Goal: Information Seeking & Learning: Compare options

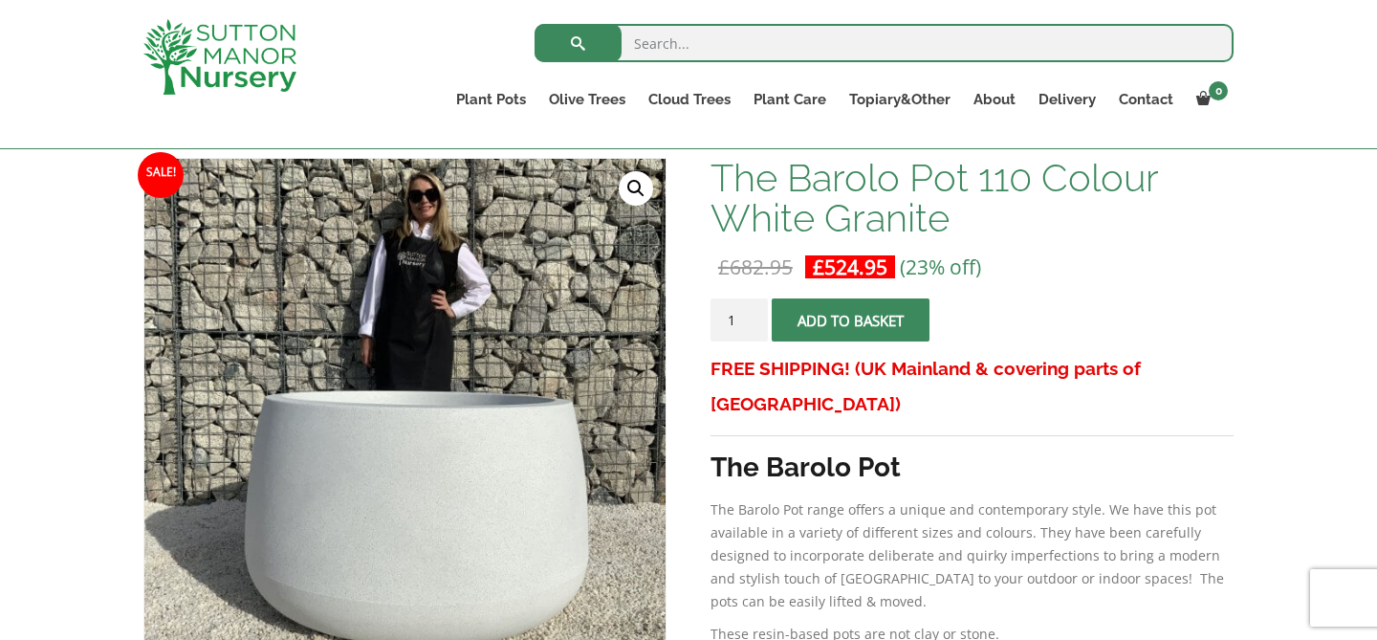
scroll to position [294, 0]
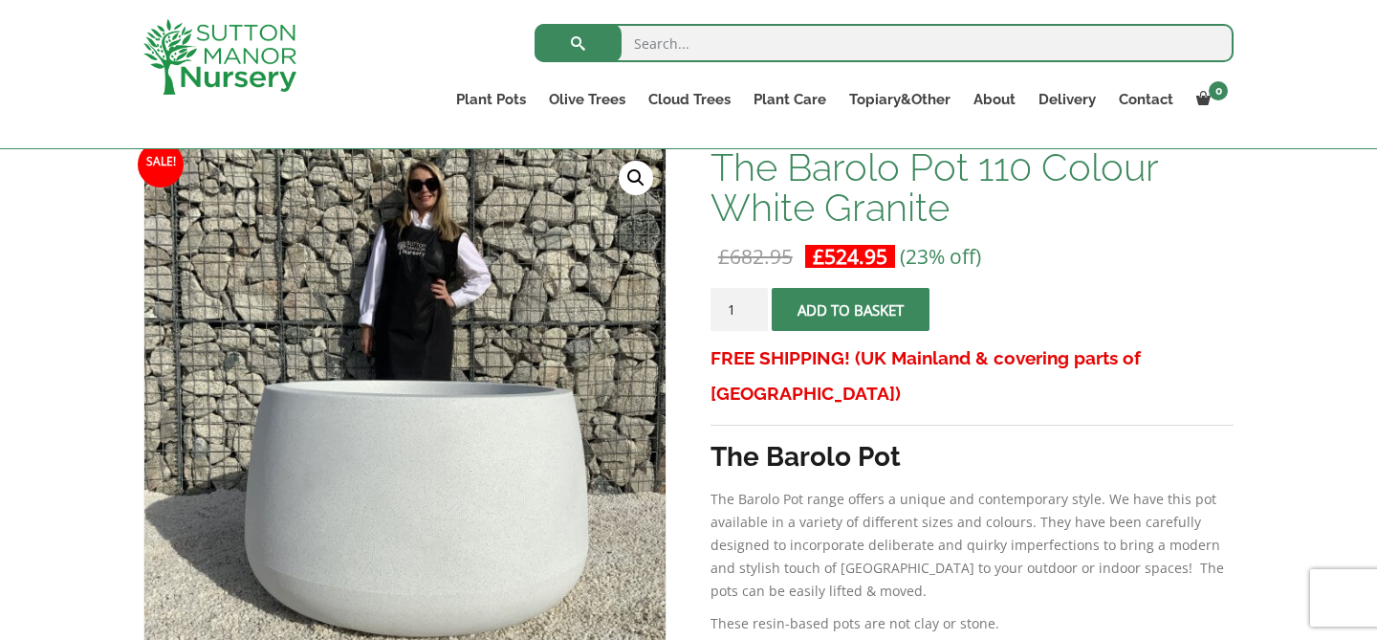
click at [677, 54] on input "search" at bounding box center [883, 43] width 699 height 38
type input "pots"
click at [534, 24] on button "submit" at bounding box center [577, 43] width 87 height 38
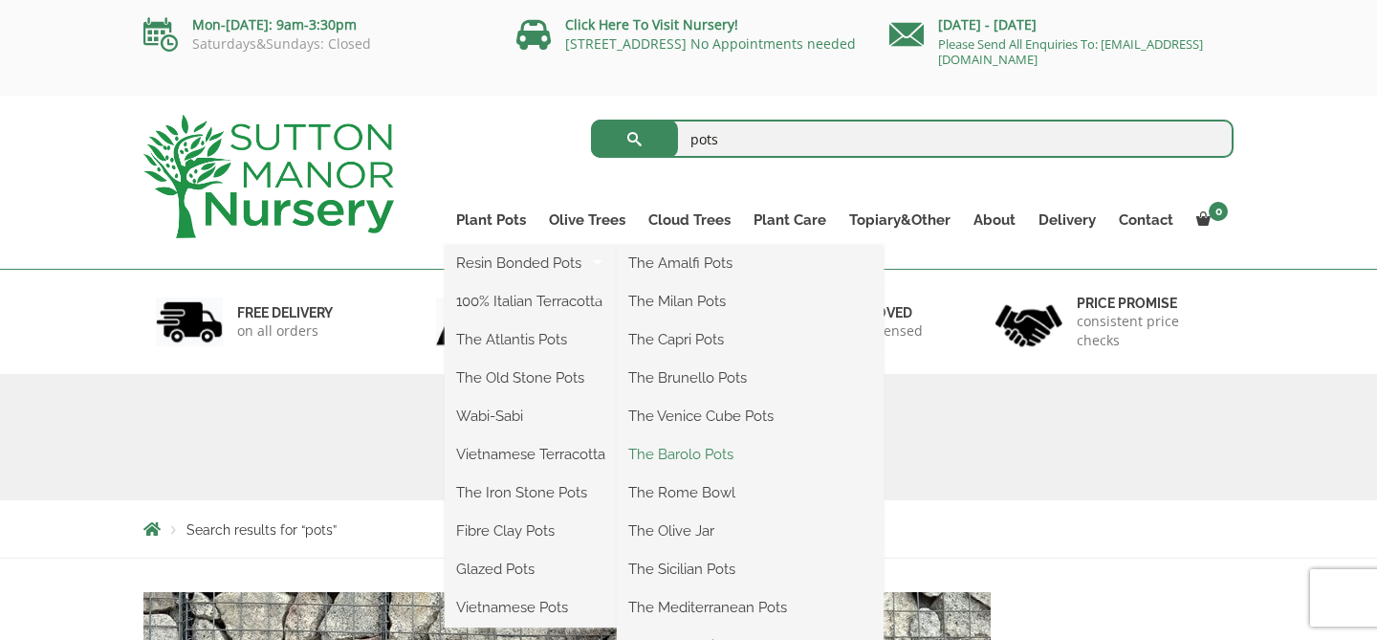
click at [698, 449] on link "The Barolo Pots" at bounding box center [750, 454] width 267 height 29
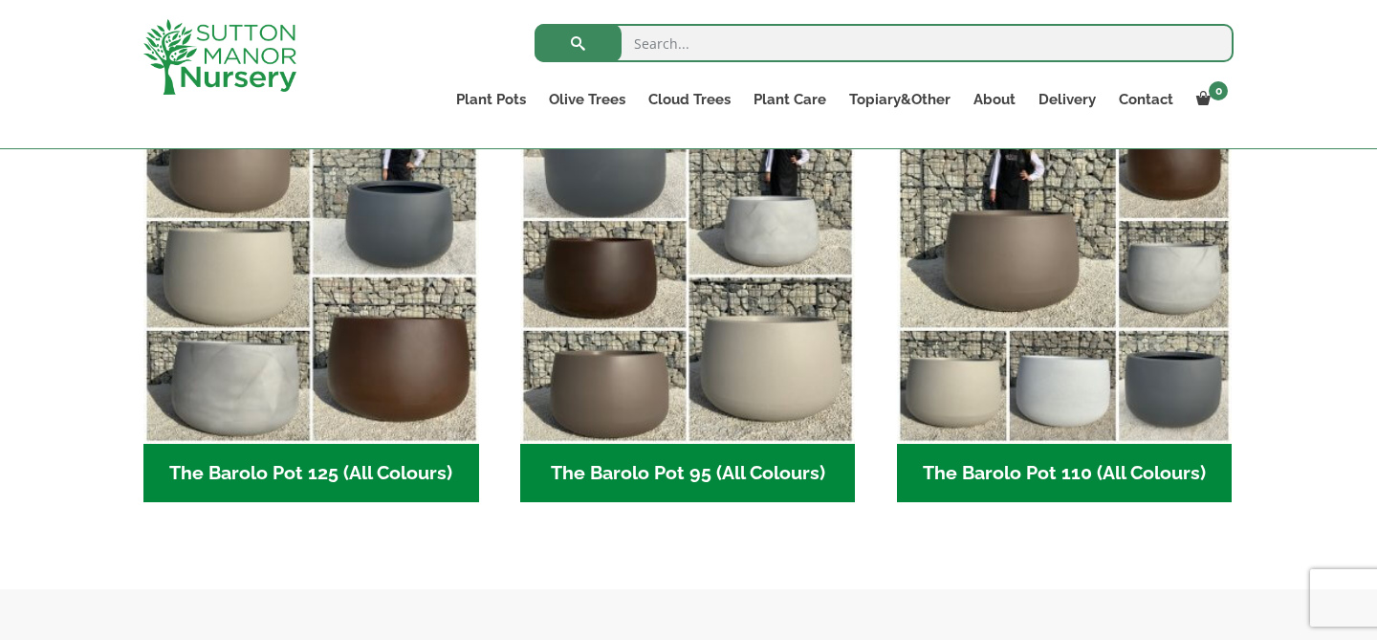
scroll to position [904, 0]
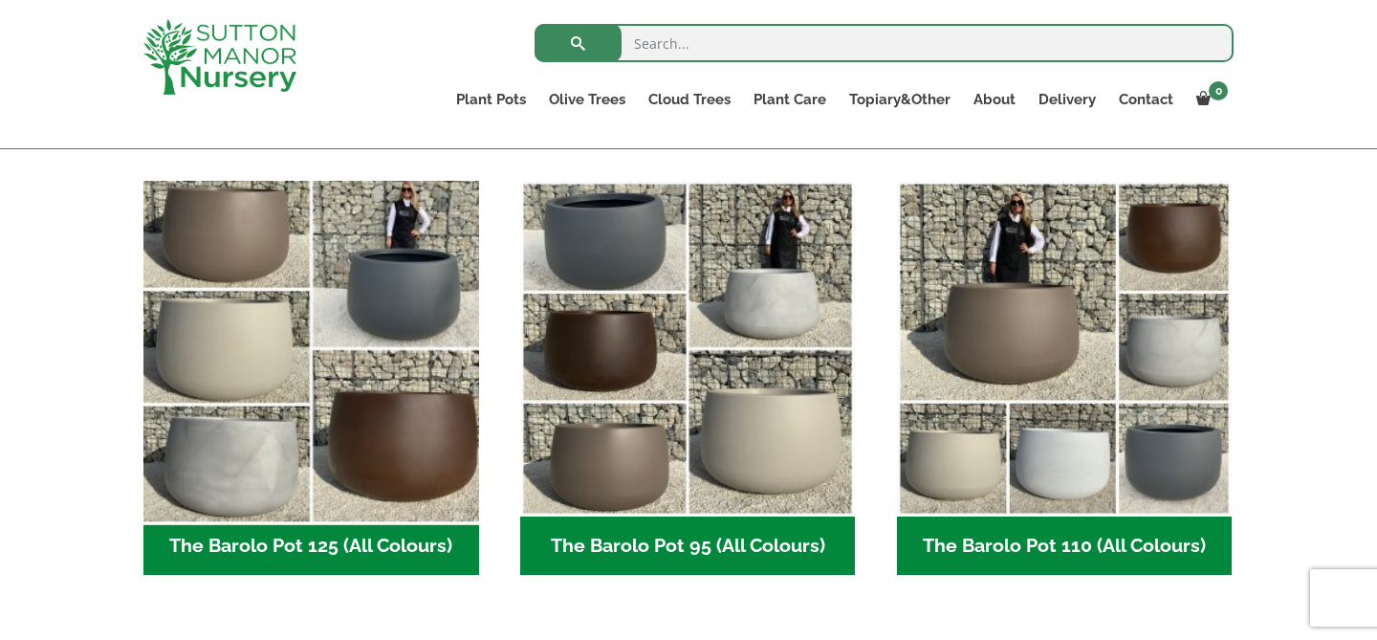
click at [341, 361] on img "Visit product category The Barolo Pot 125 (All Colours)" at bounding box center [311, 349] width 352 height 352
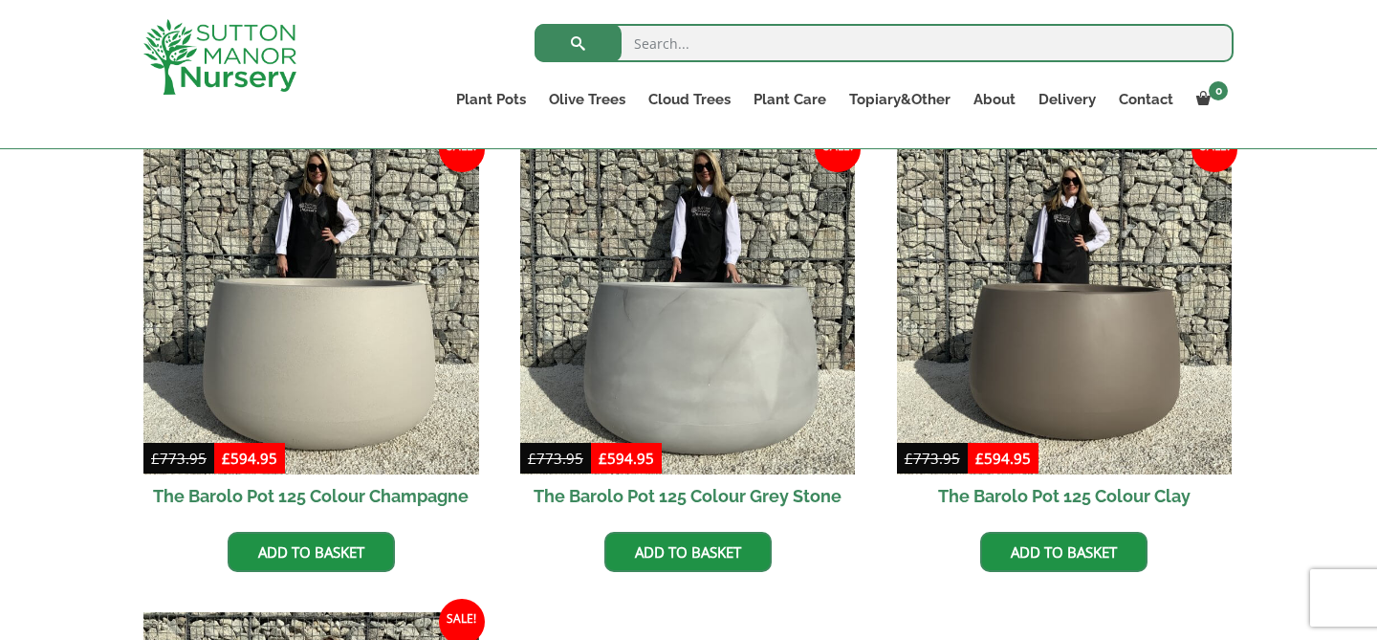
scroll to position [974, 0]
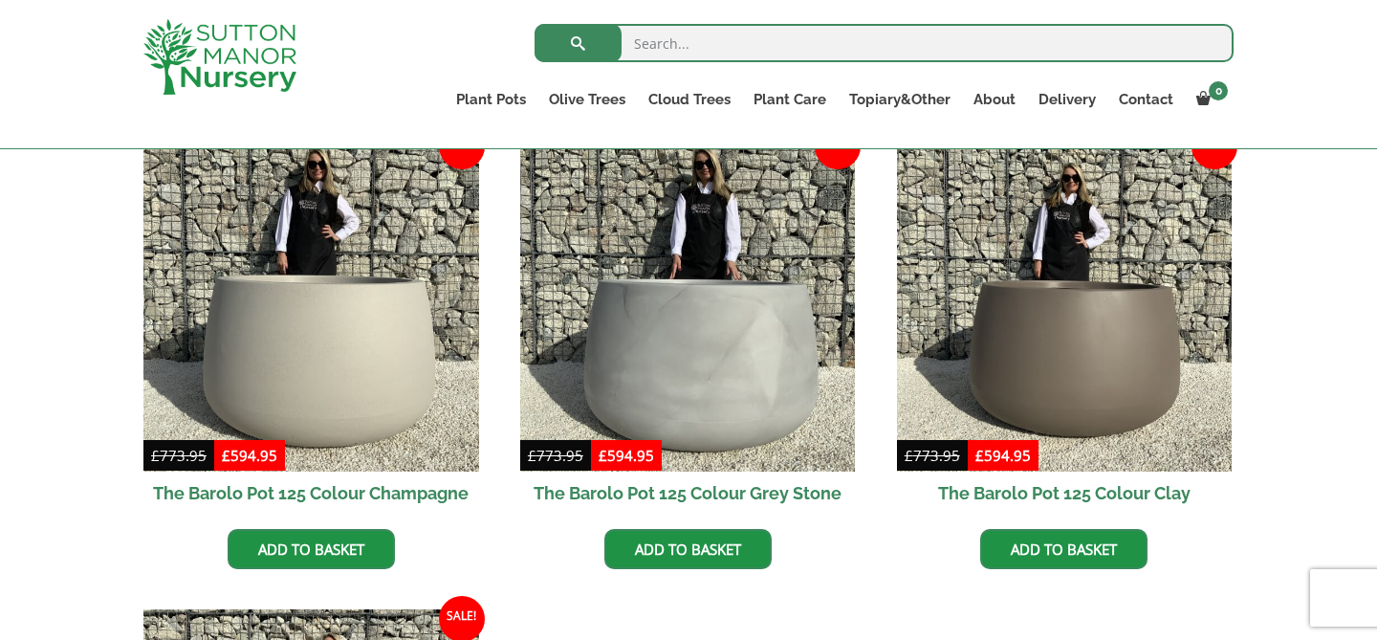
click at [341, 362] on img at bounding box center [311, 305] width 336 height 336
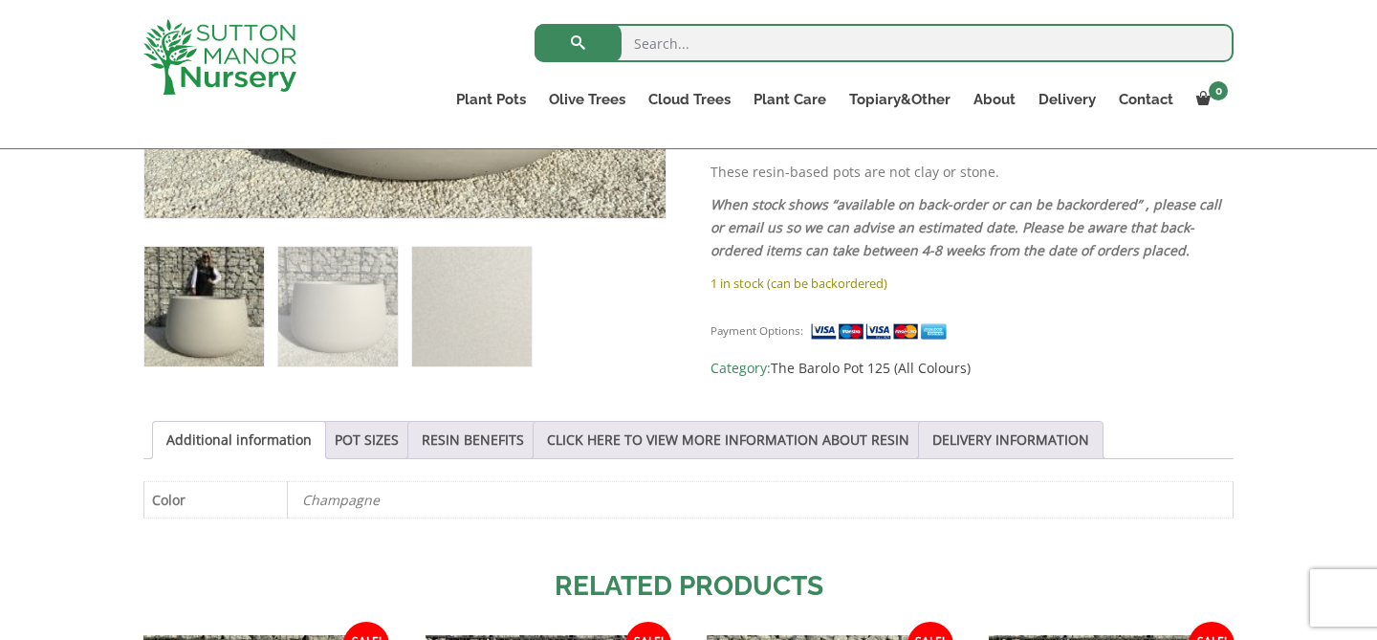
scroll to position [748, 0]
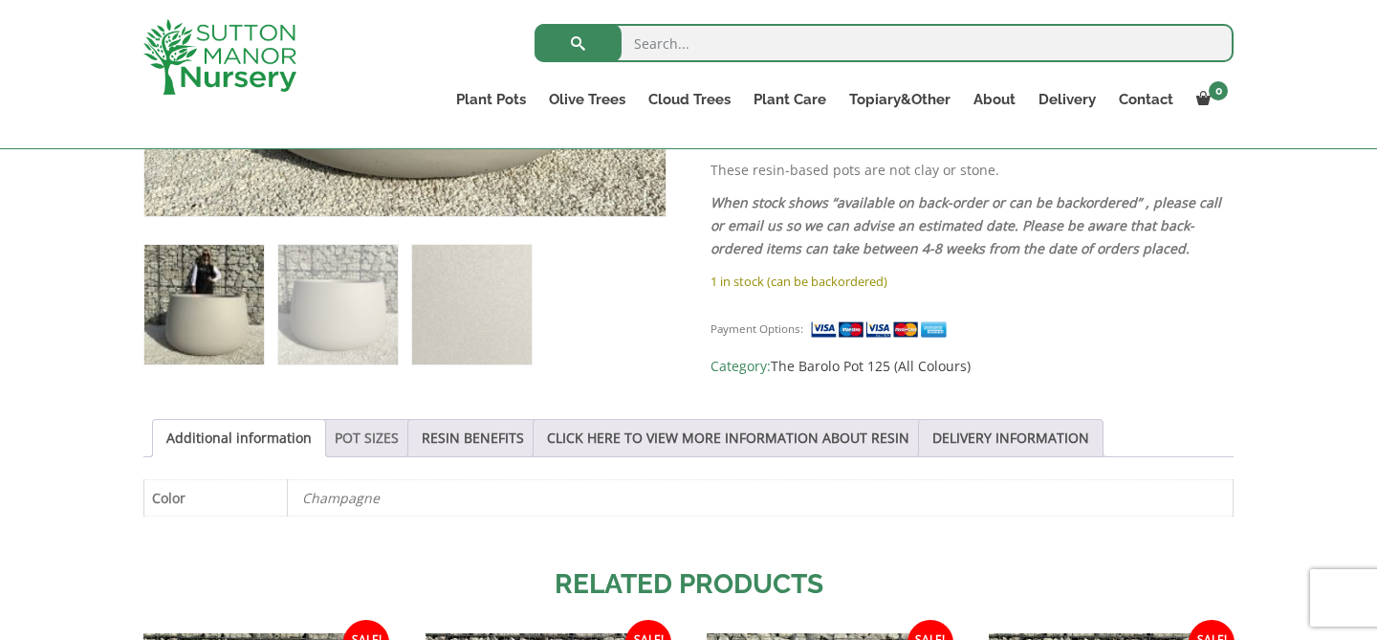
click at [350, 438] on link "POT SIZES" at bounding box center [367, 438] width 64 height 36
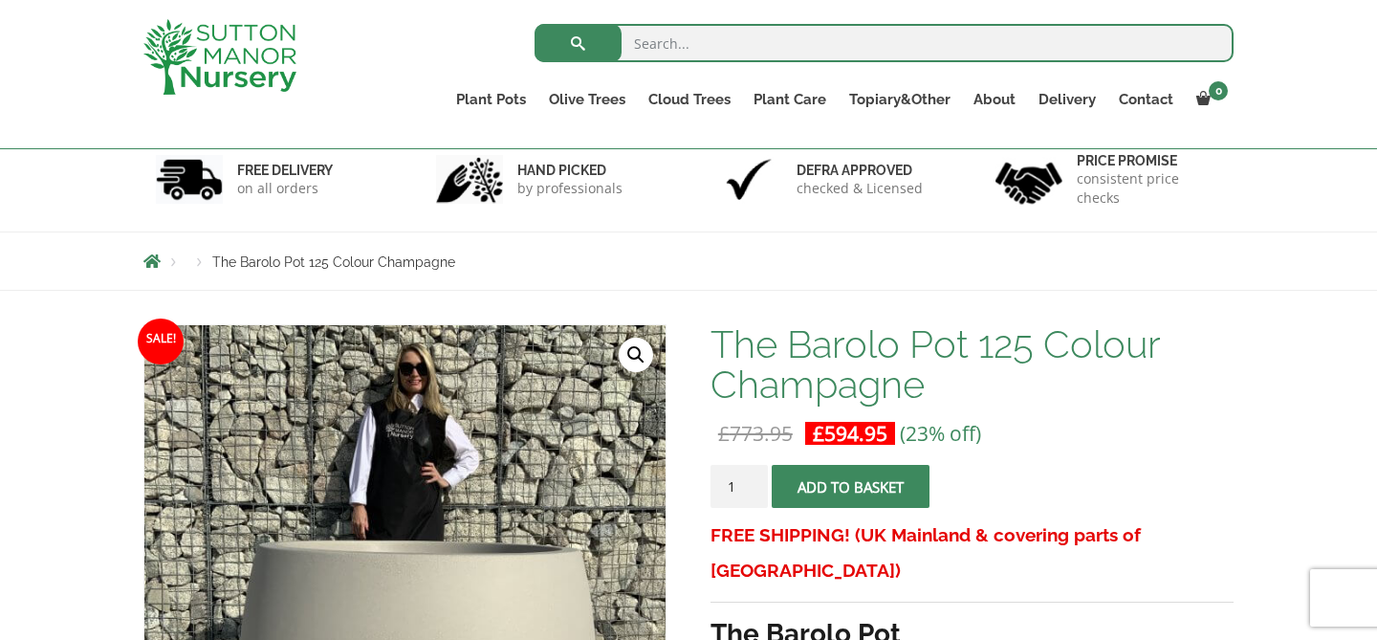
scroll to position [112, 0]
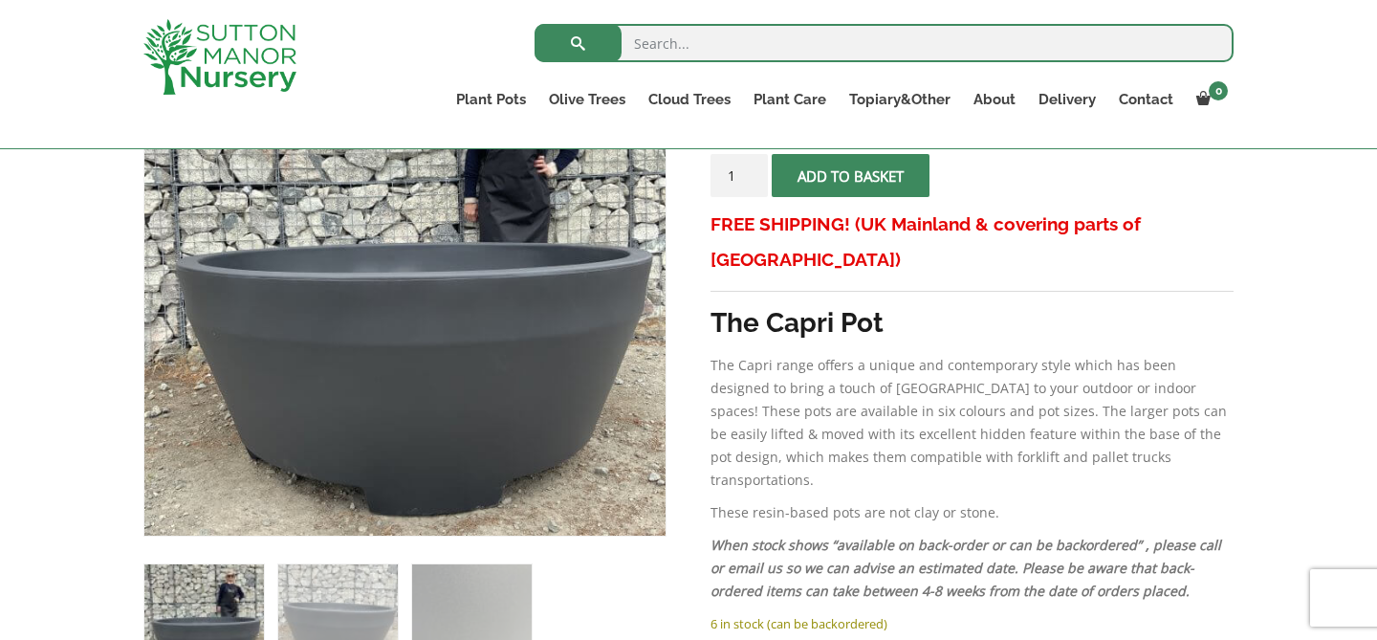
scroll to position [408, 0]
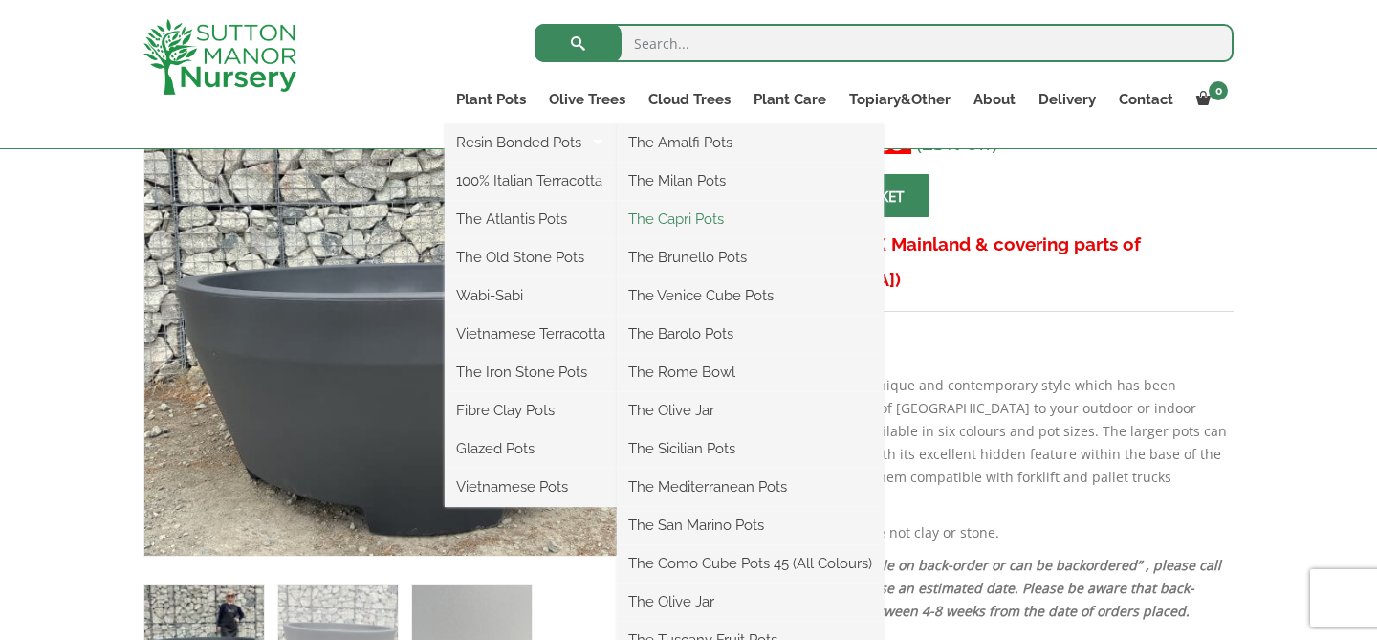
click at [670, 212] on link "The Capri Pots" at bounding box center [750, 219] width 267 height 29
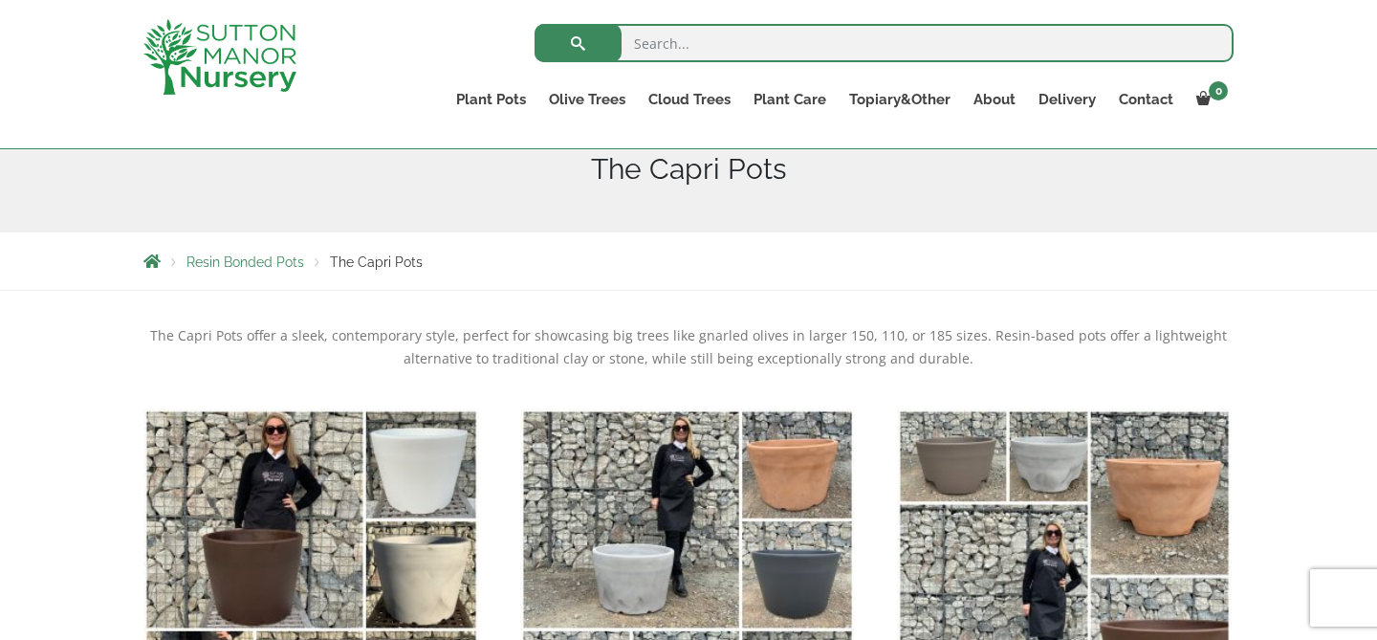
scroll to position [130, 0]
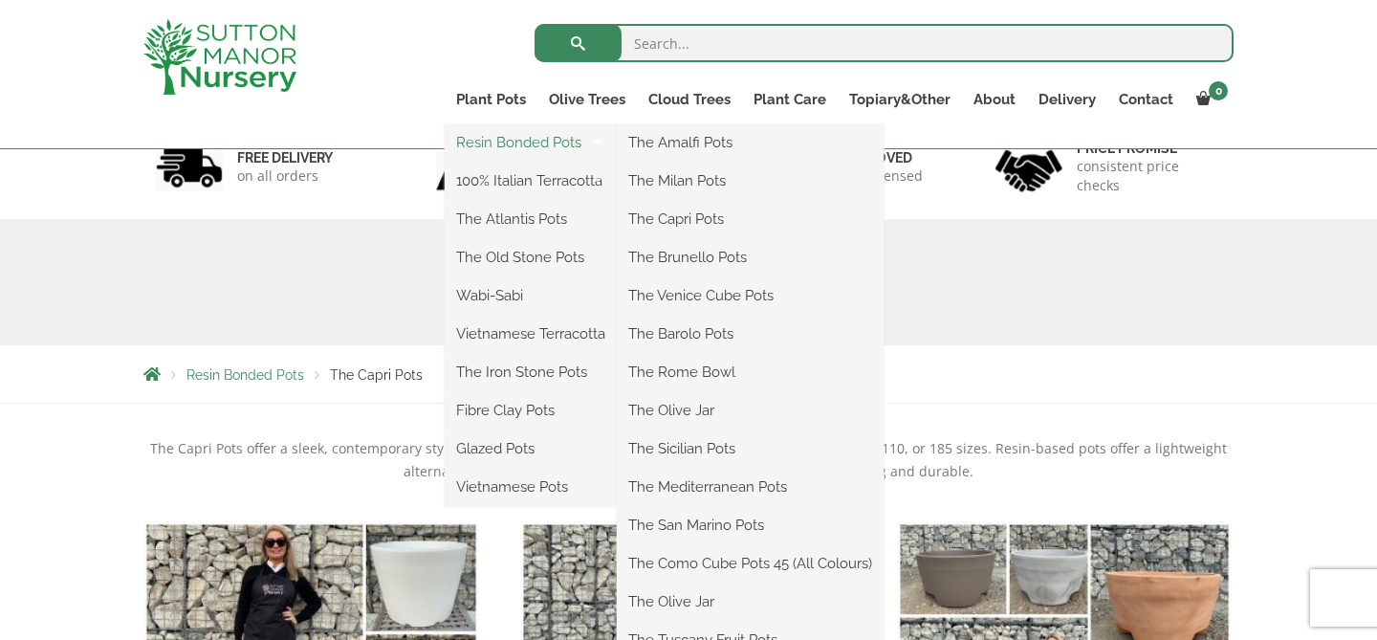
click at [504, 145] on link "Resin Bonded Pots" at bounding box center [531, 142] width 172 height 29
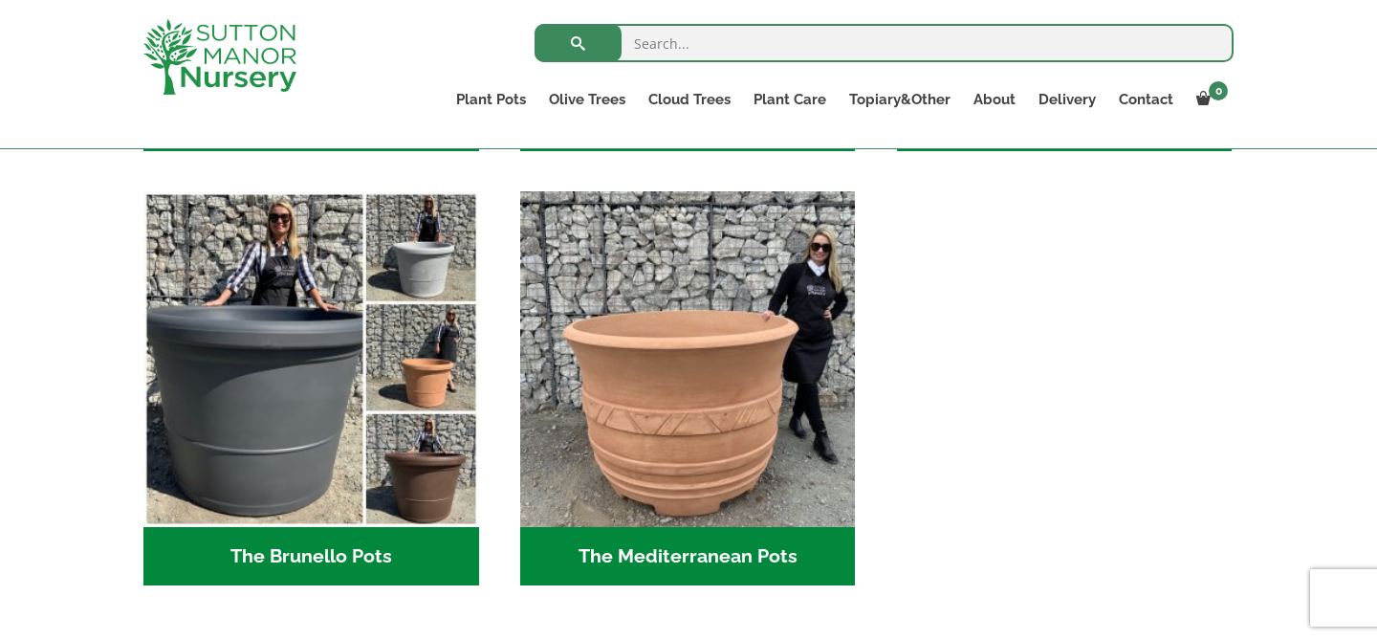
scroll to position [2655, 0]
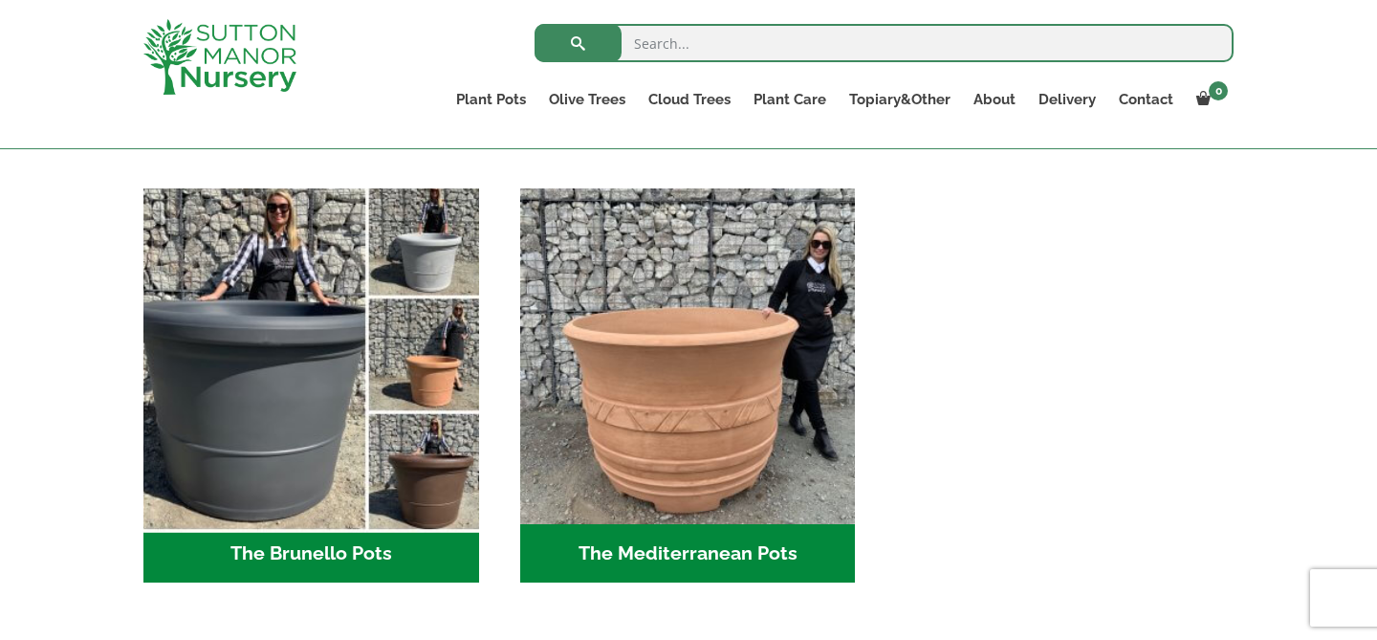
click at [263, 404] on img "Visit product category The Brunello Pots" at bounding box center [311, 357] width 352 height 352
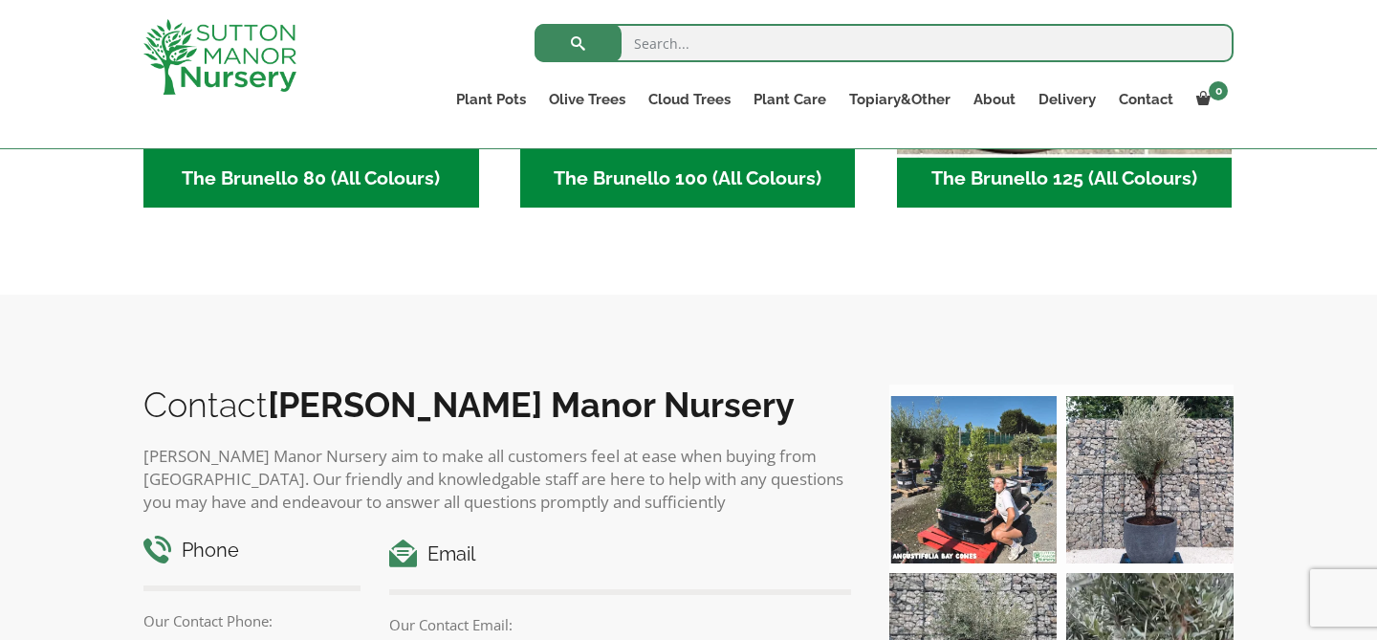
scroll to position [835, 0]
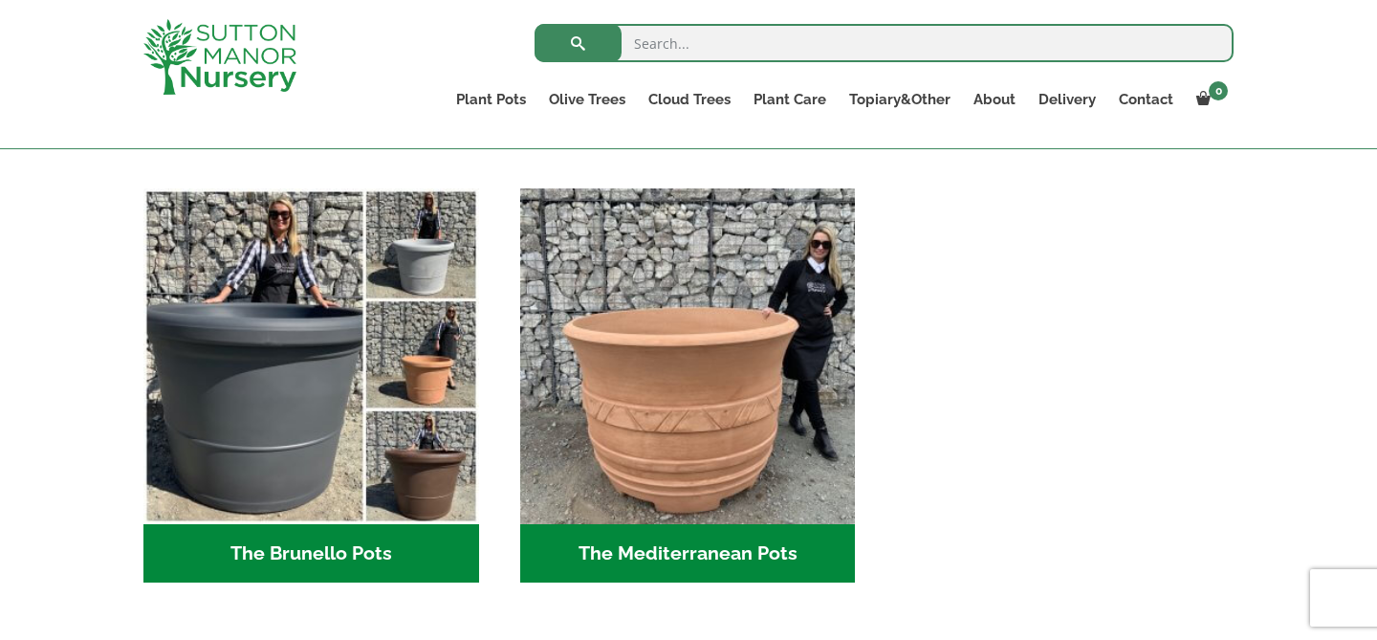
scroll to position [2689, 0]
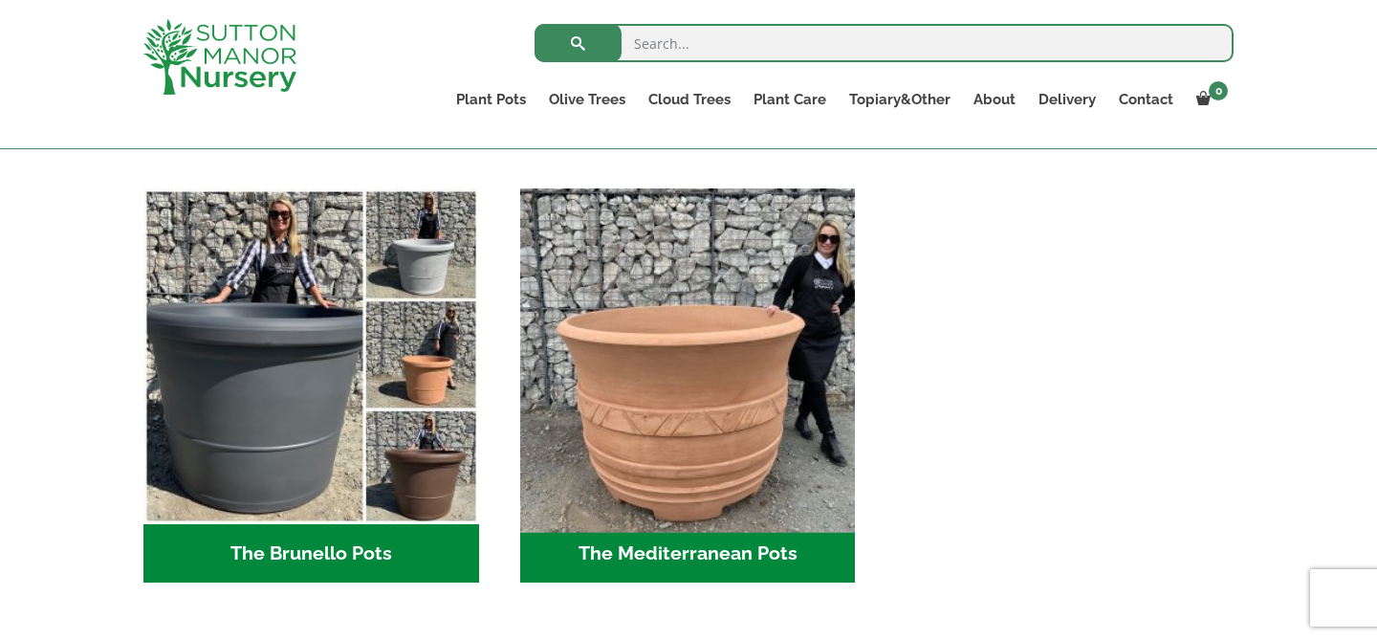
click at [708, 401] on img "Visit product category The Mediterranean Pots" at bounding box center [687, 357] width 352 height 352
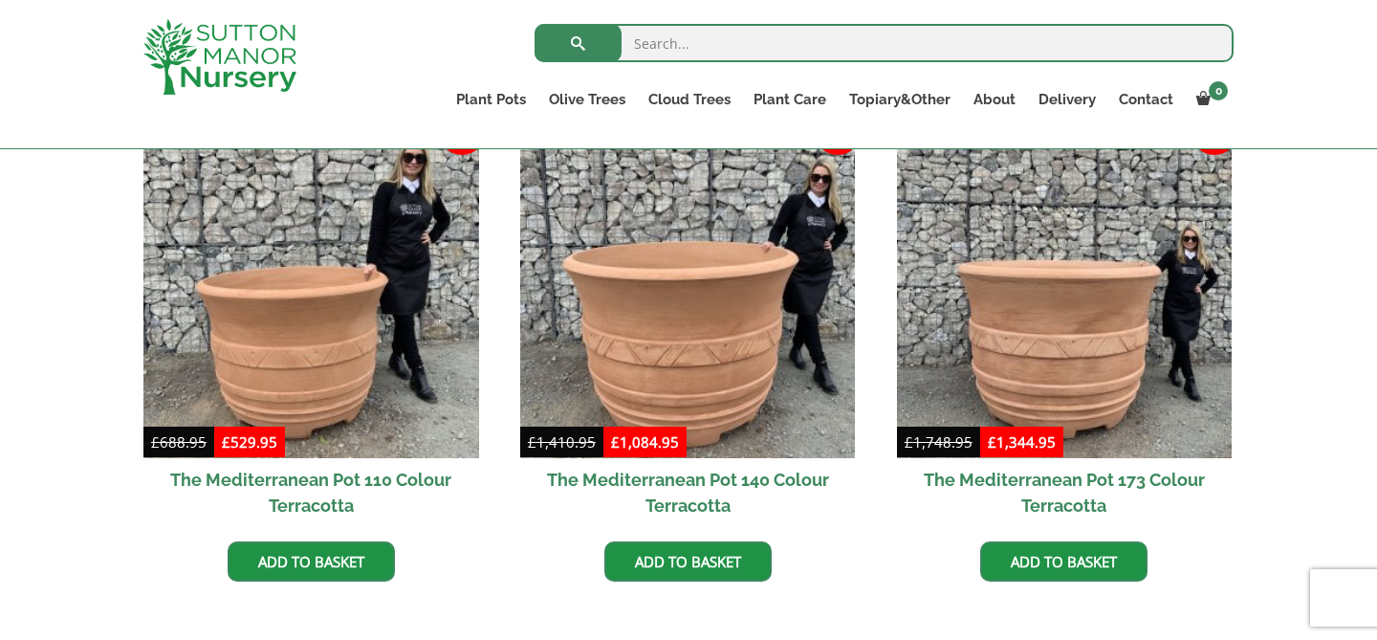
scroll to position [602, 0]
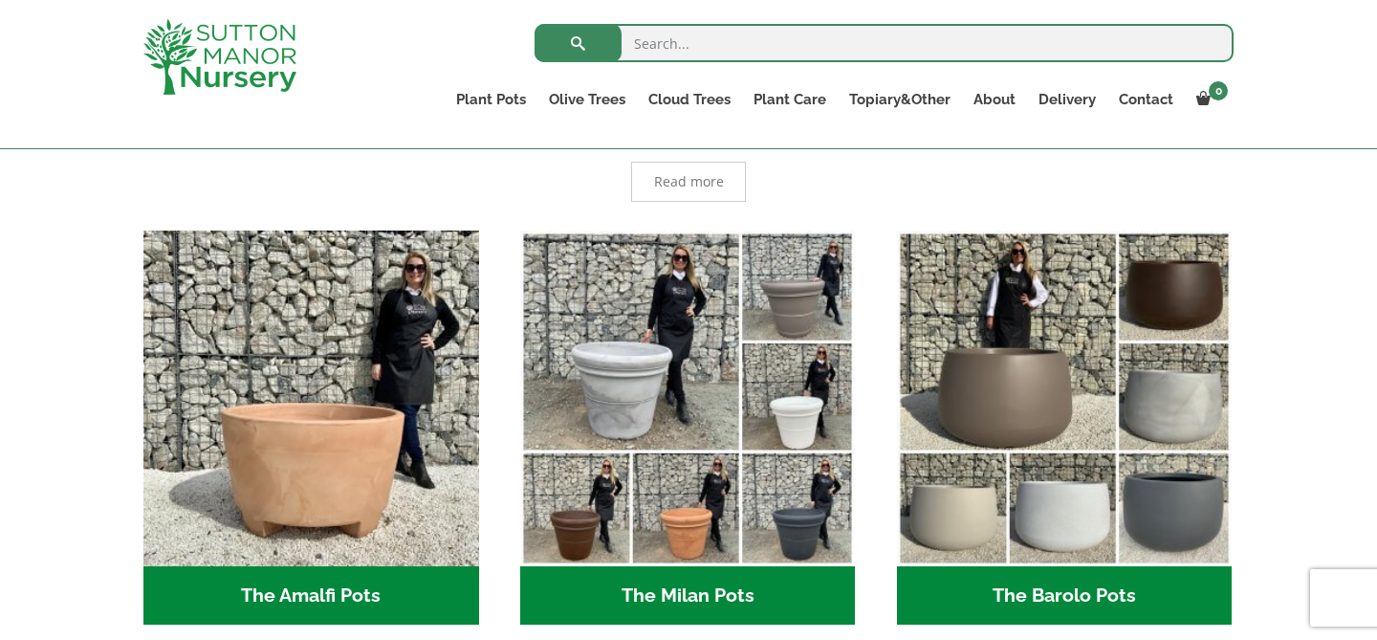
scroll to position [450, 0]
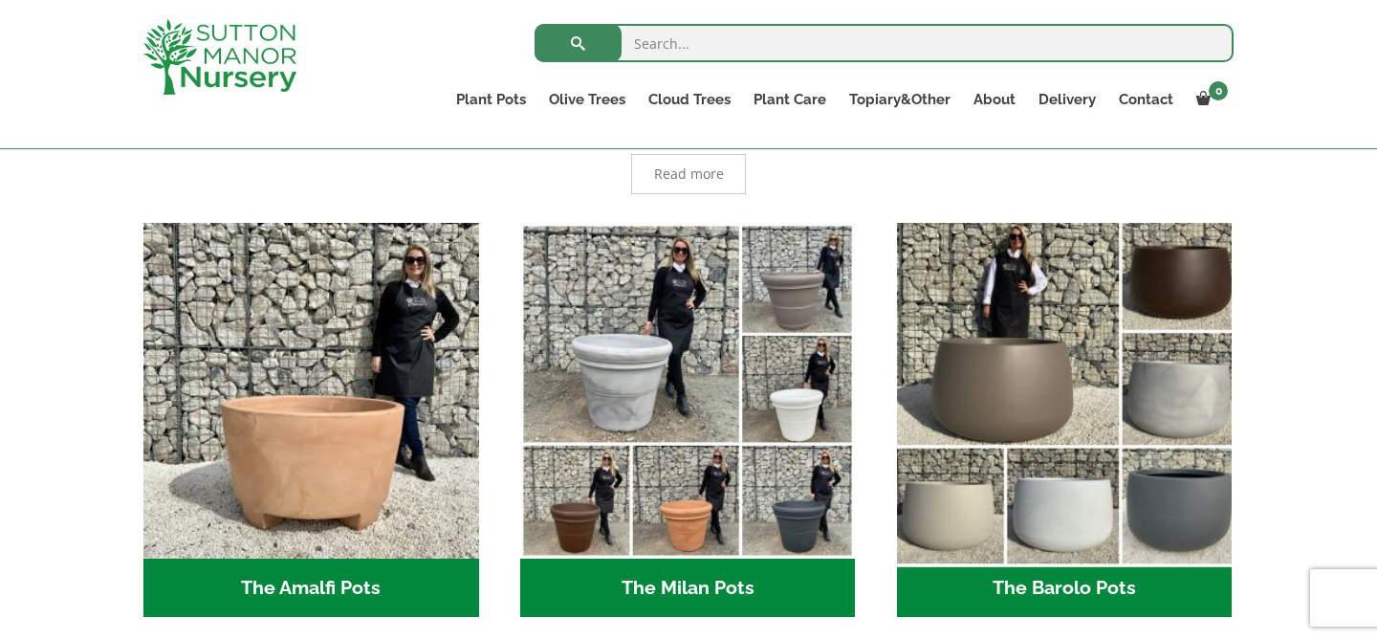
click at [1082, 348] on img "Visit product category The Barolo Pots" at bounding box center [1064, 390] width 352 height 352
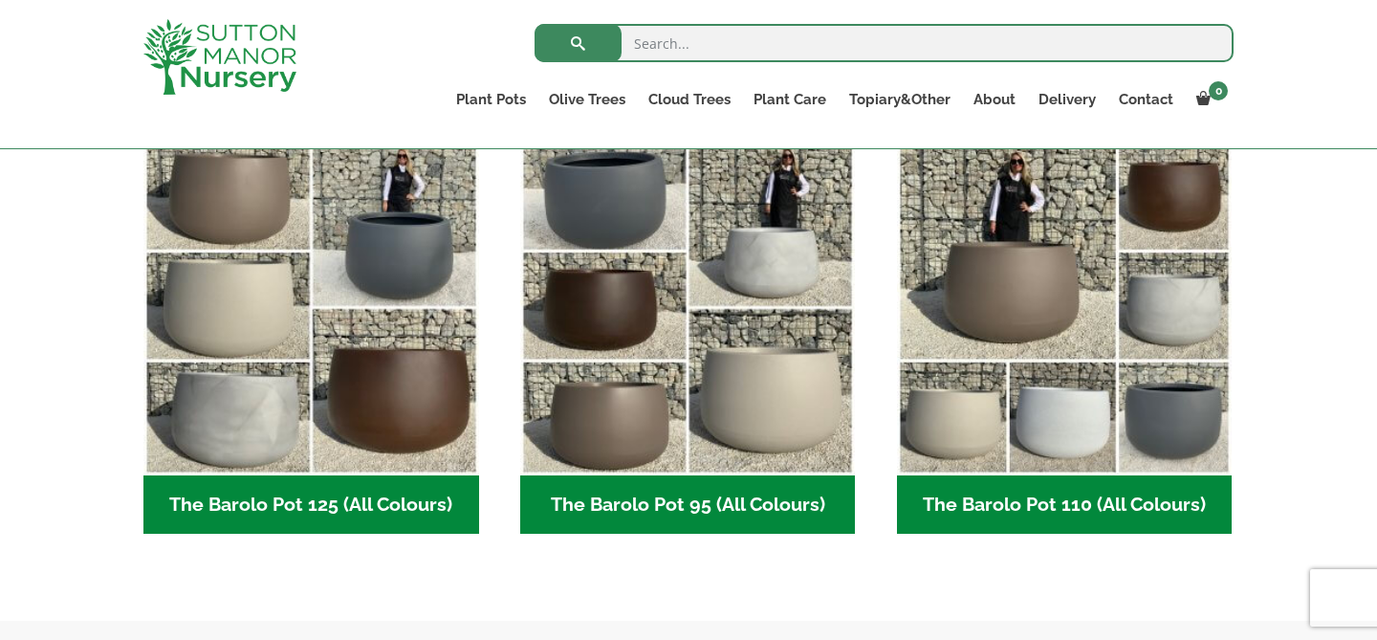
scroll to position [941, 0]
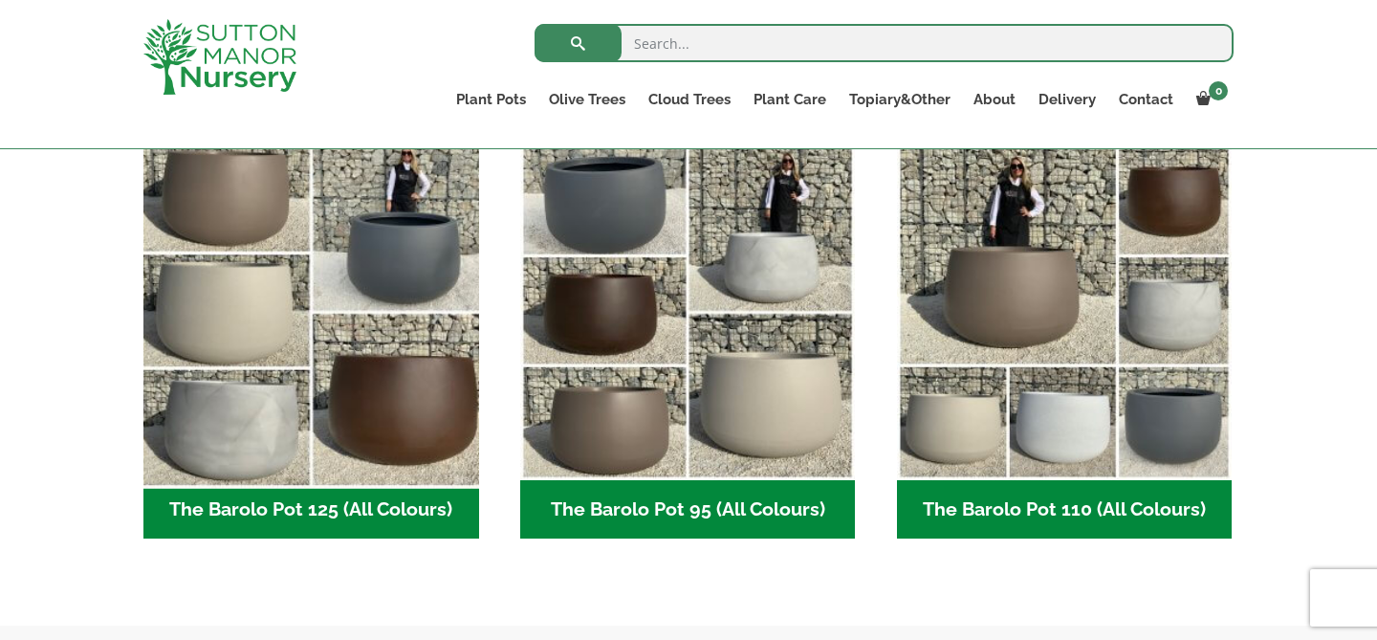
click at [347, 321] on img "Visit product category The Barolo Pot 125 (All Colours)" at bounding box center [311, 313] width 352 height 352
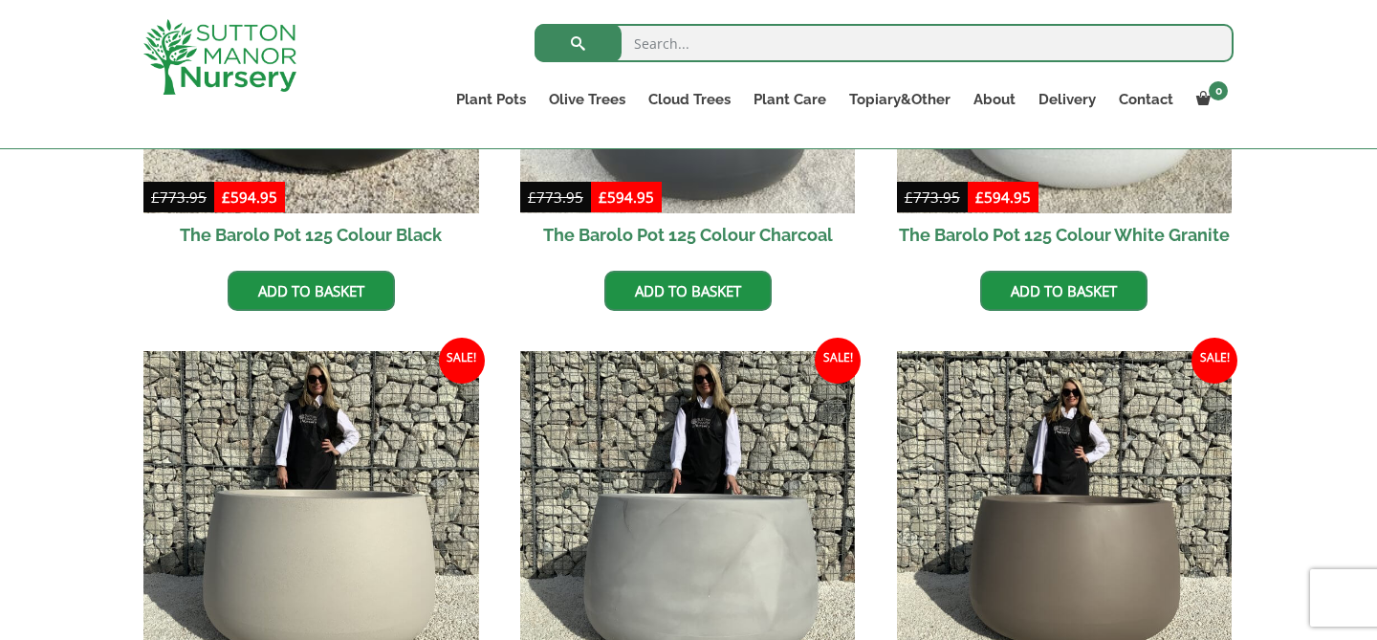
scroll to position [726, 0]
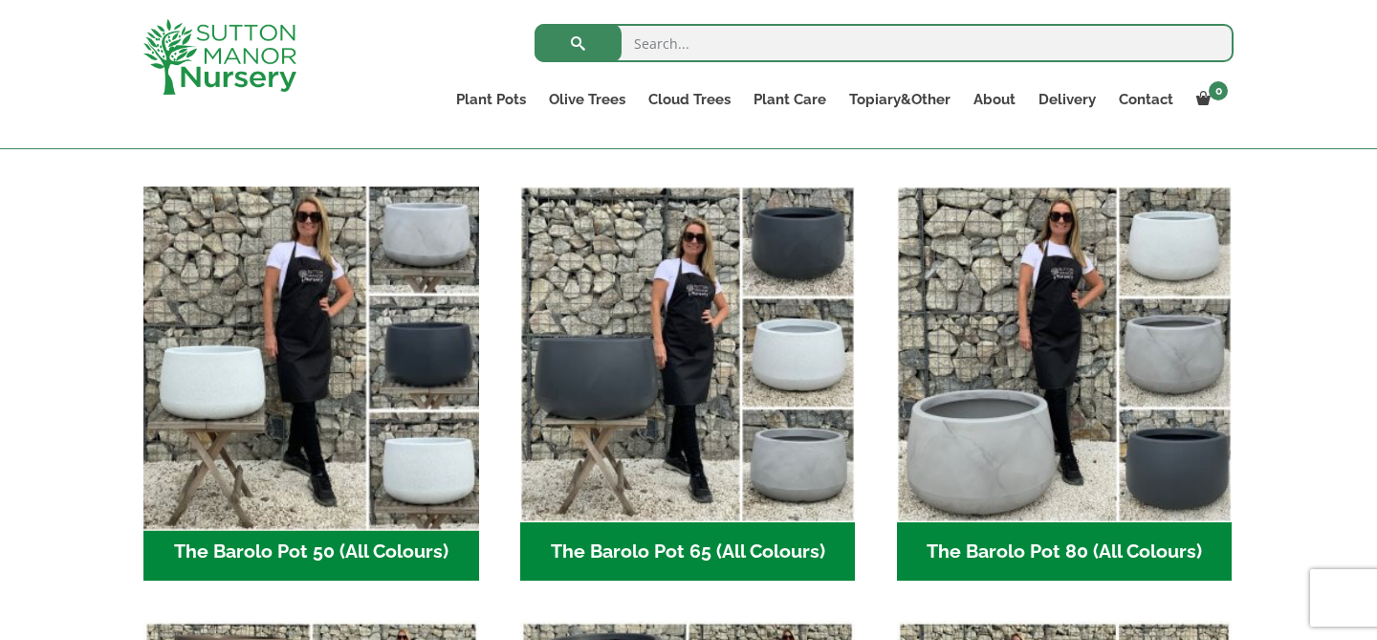
scroll to position [463, 0]
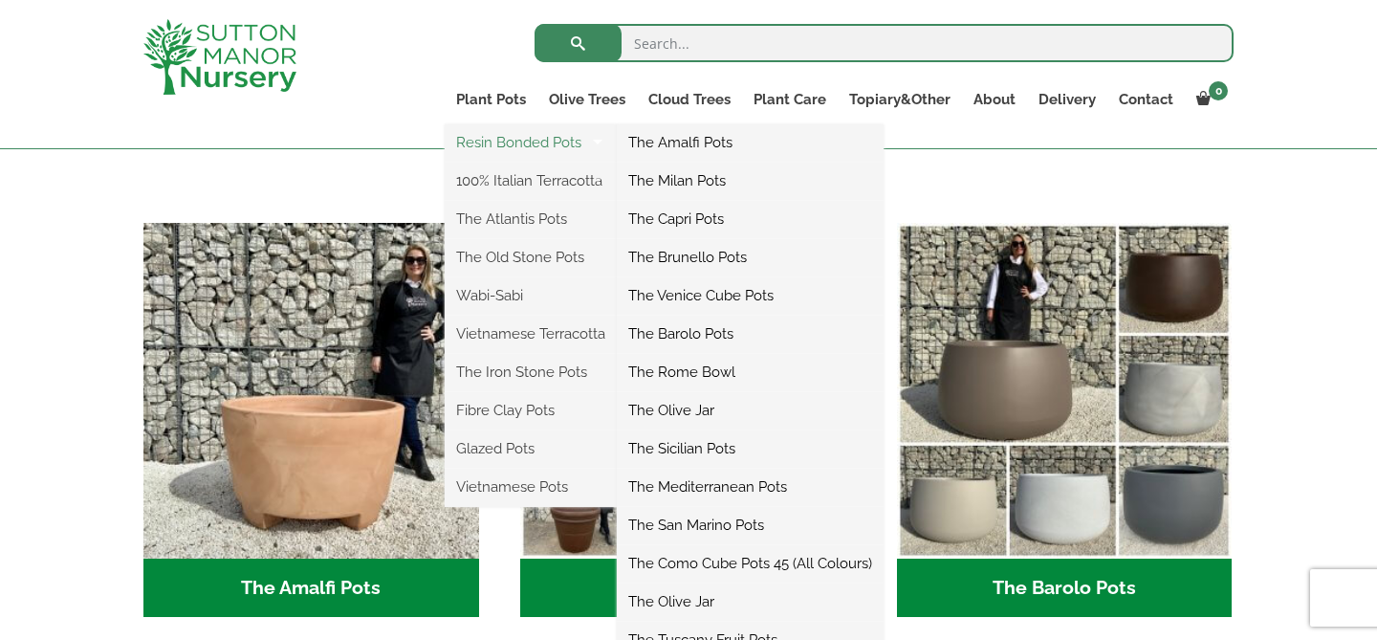
click at [534, 151] on link "Resin Bonded Pots" at bounding box center [531, 142] width 172 height 29
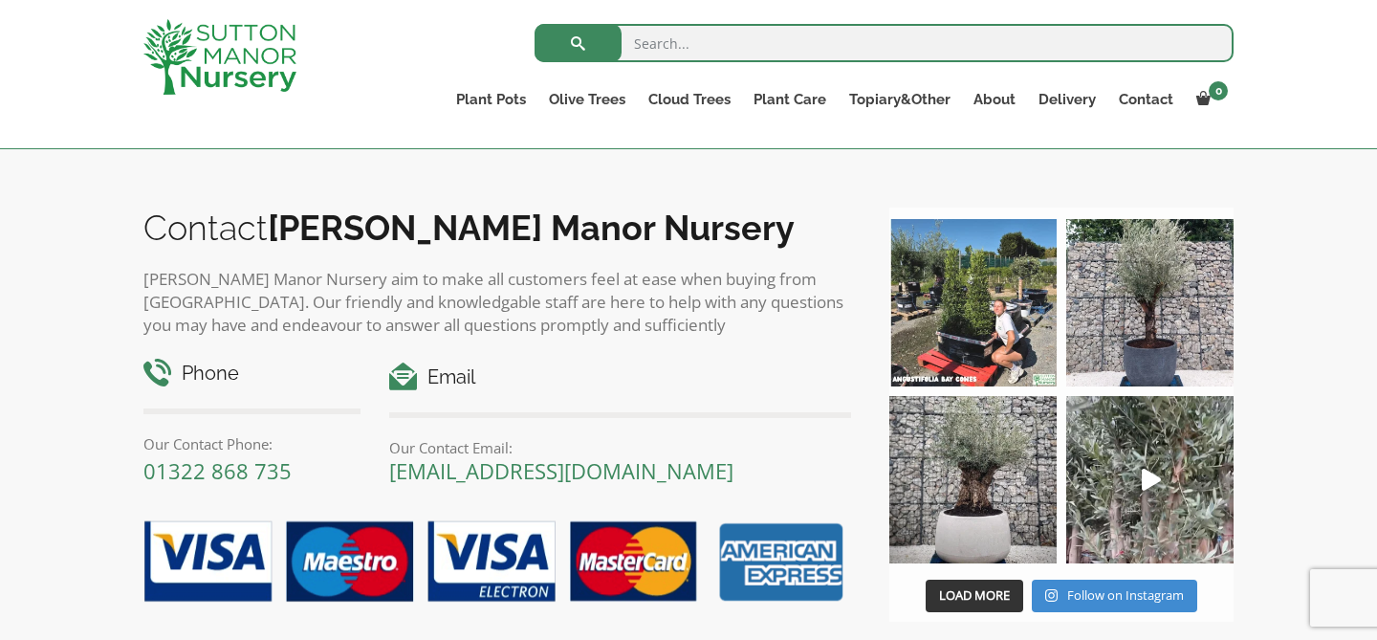
scroll to position [3208, 0]
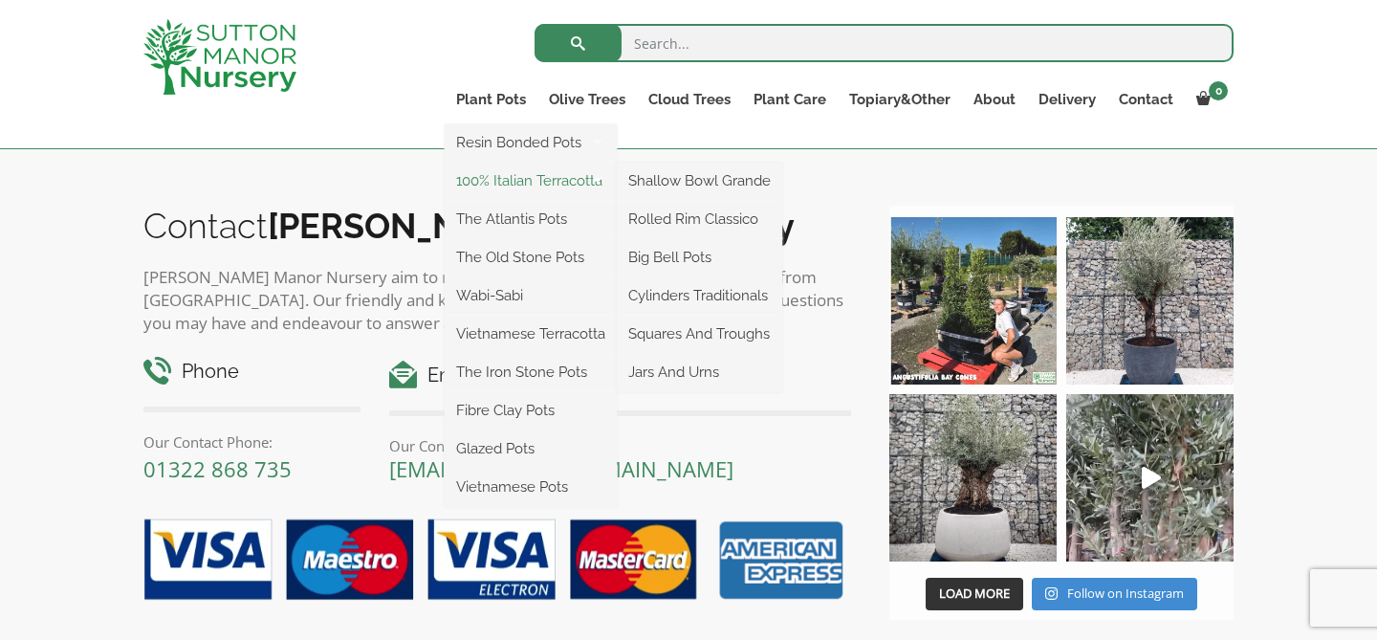
click at [508, 172] on link "100% Italian Terracotta" at bounding box center [531, 180] width 172 height 29
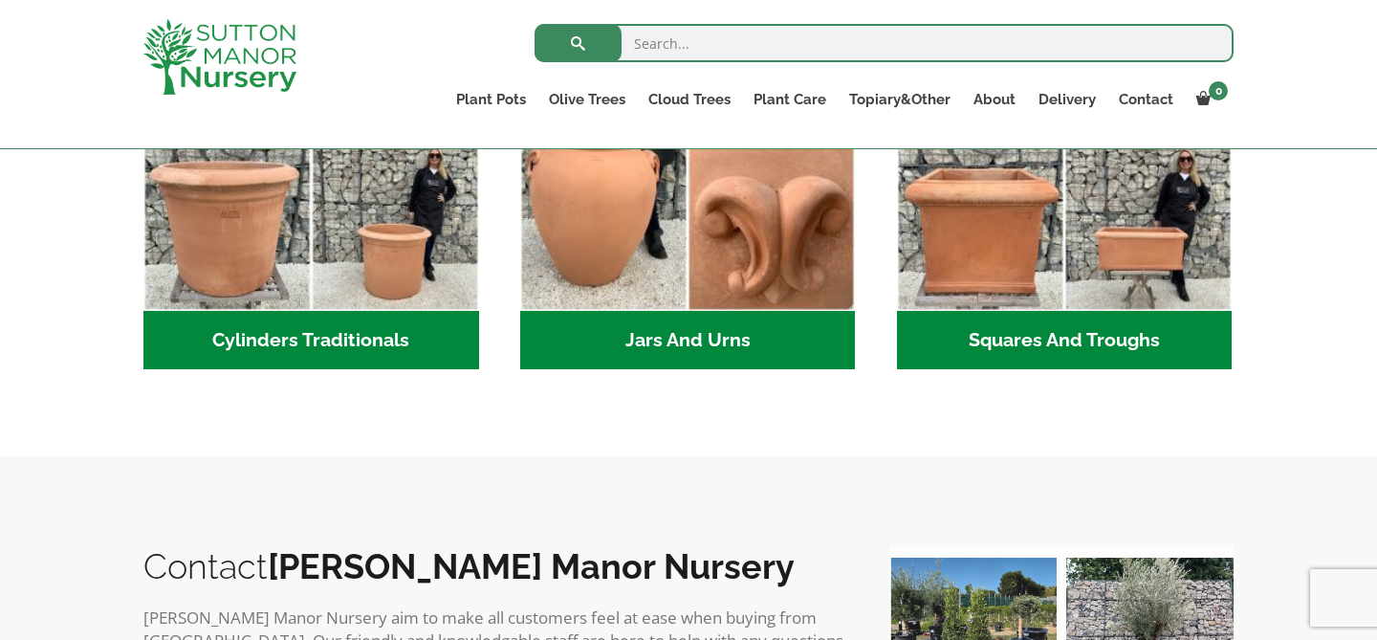
scroll to position [1199, 0]
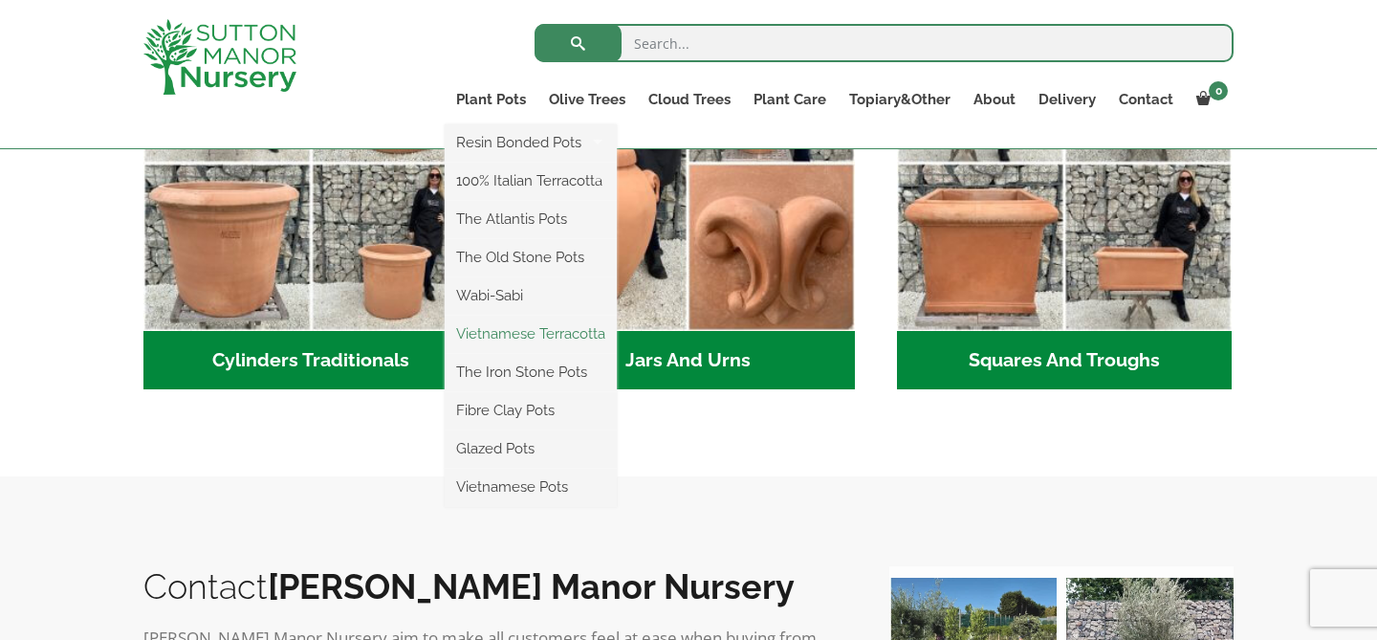
click at [529, 322] on link "Vietnamese Terracotta" at bounding box center [531, 333] width 172 height 29
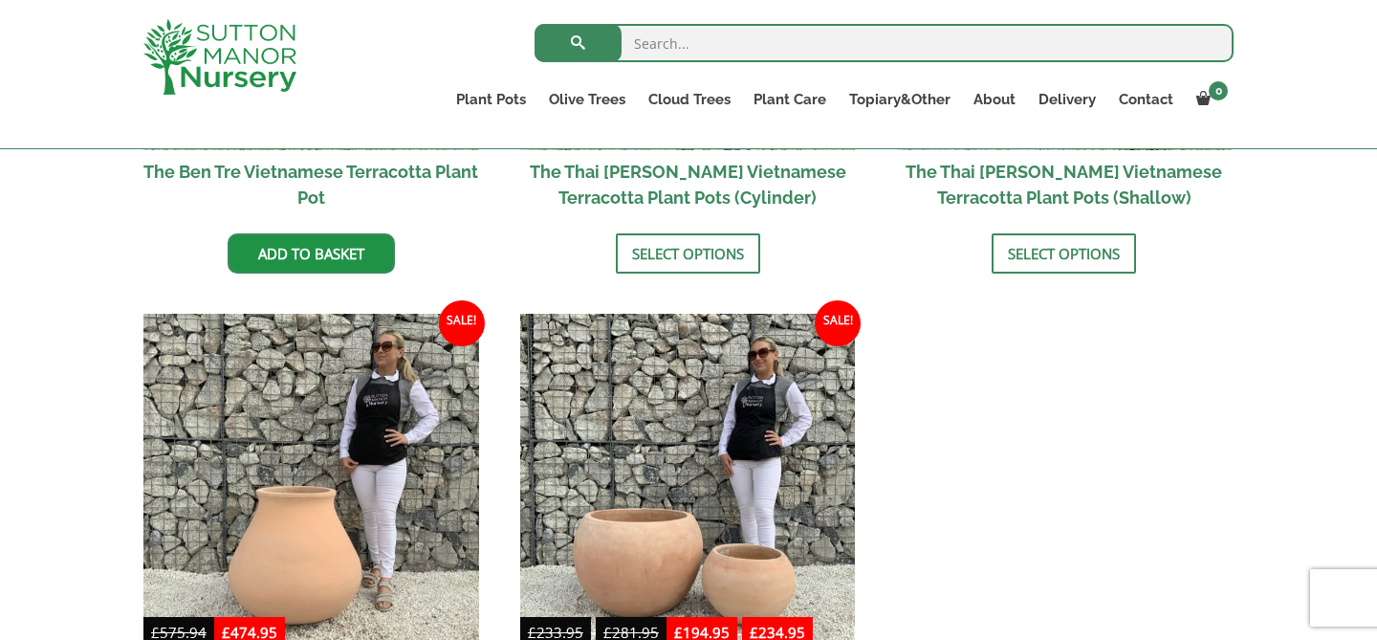
scroll to position [872, 0]
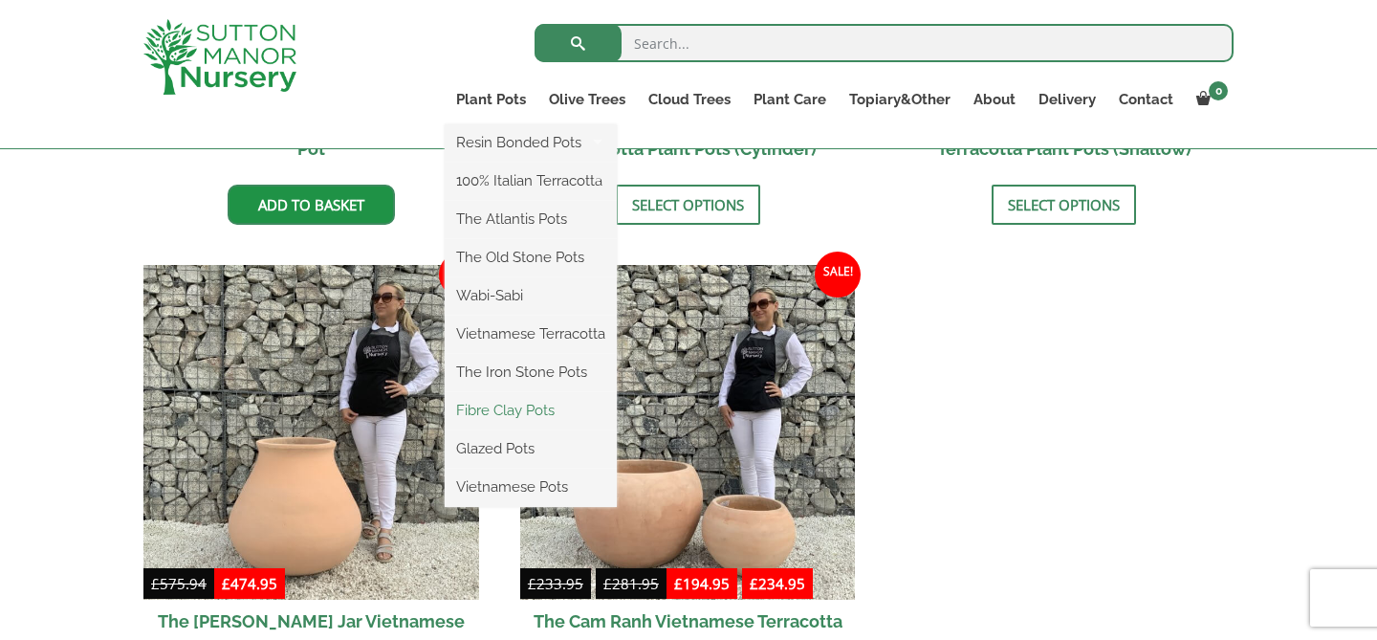
click at [525, 408] on link "Fibre Clay Pots" at bounding box center [531, 410] width 172 height 29
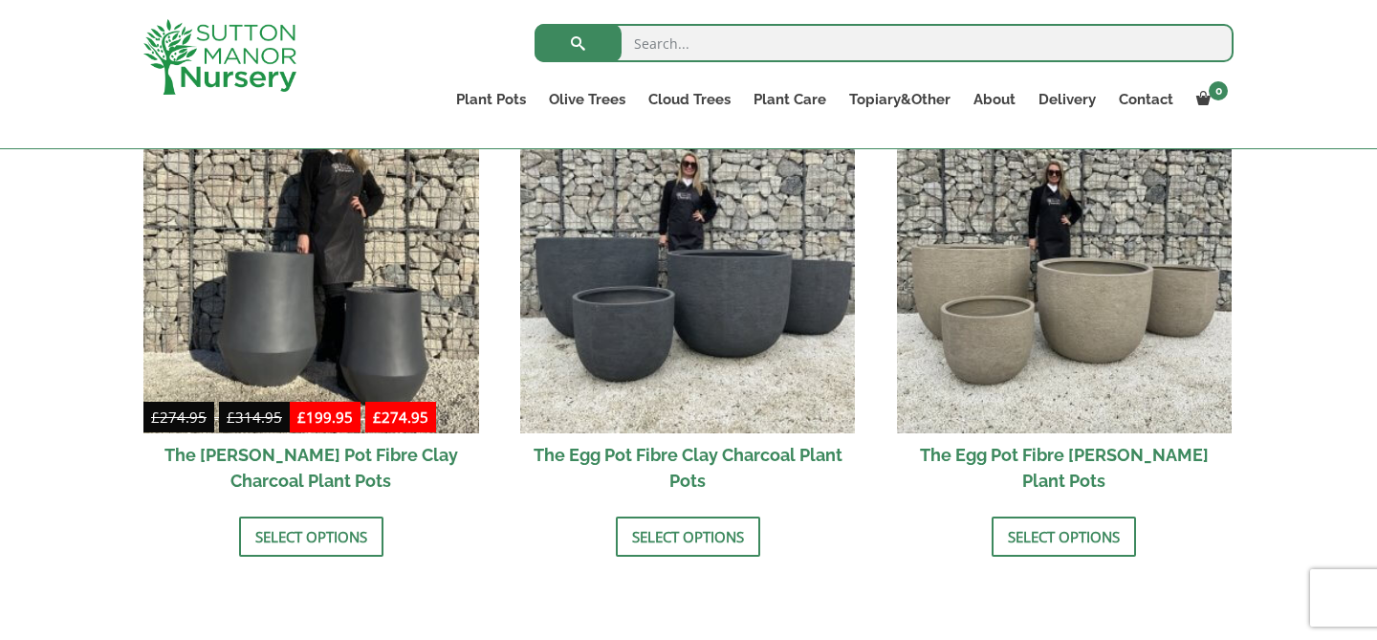
scroll to position [668, 0]
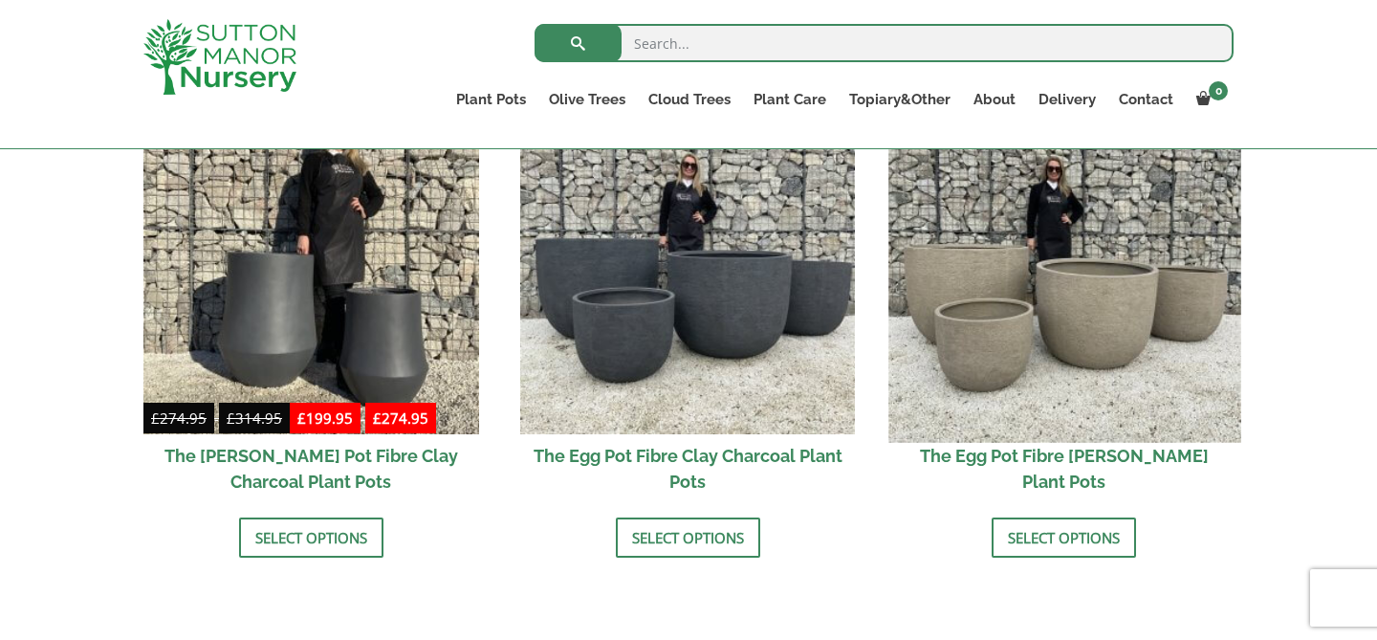
click at [1007, 272] on img at bounding box center [1064, 266] width 352 height 352
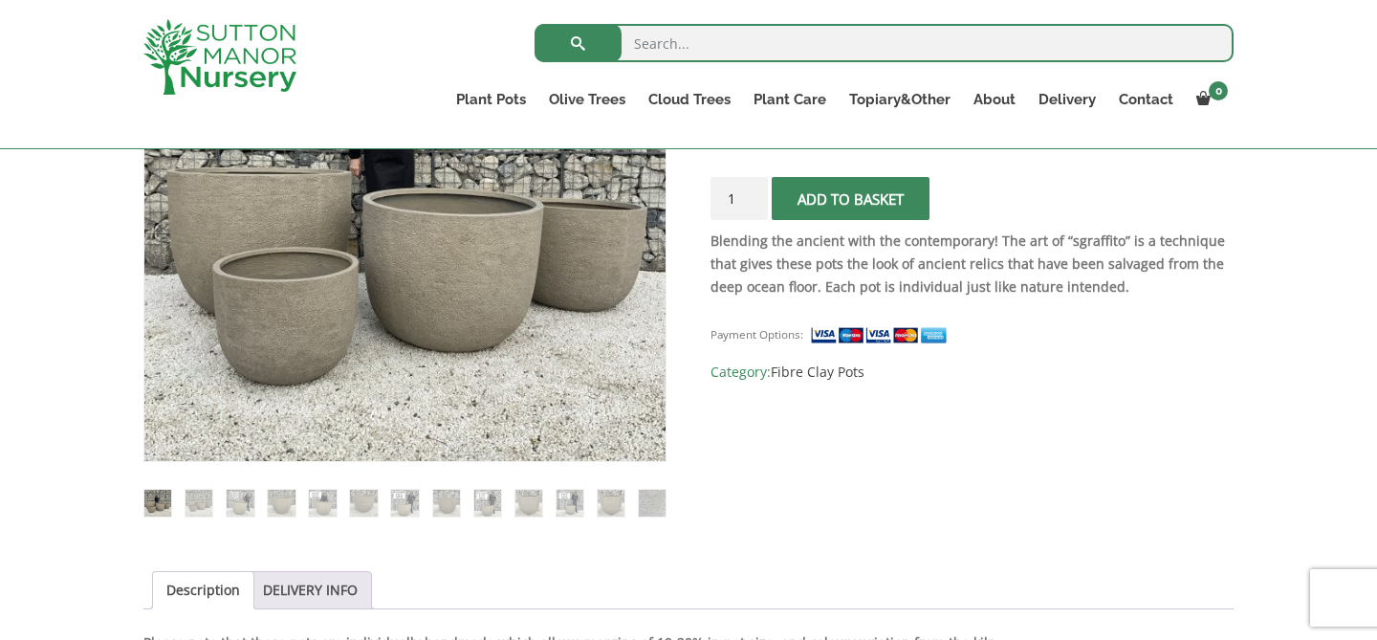
scroll to position [424, 0]
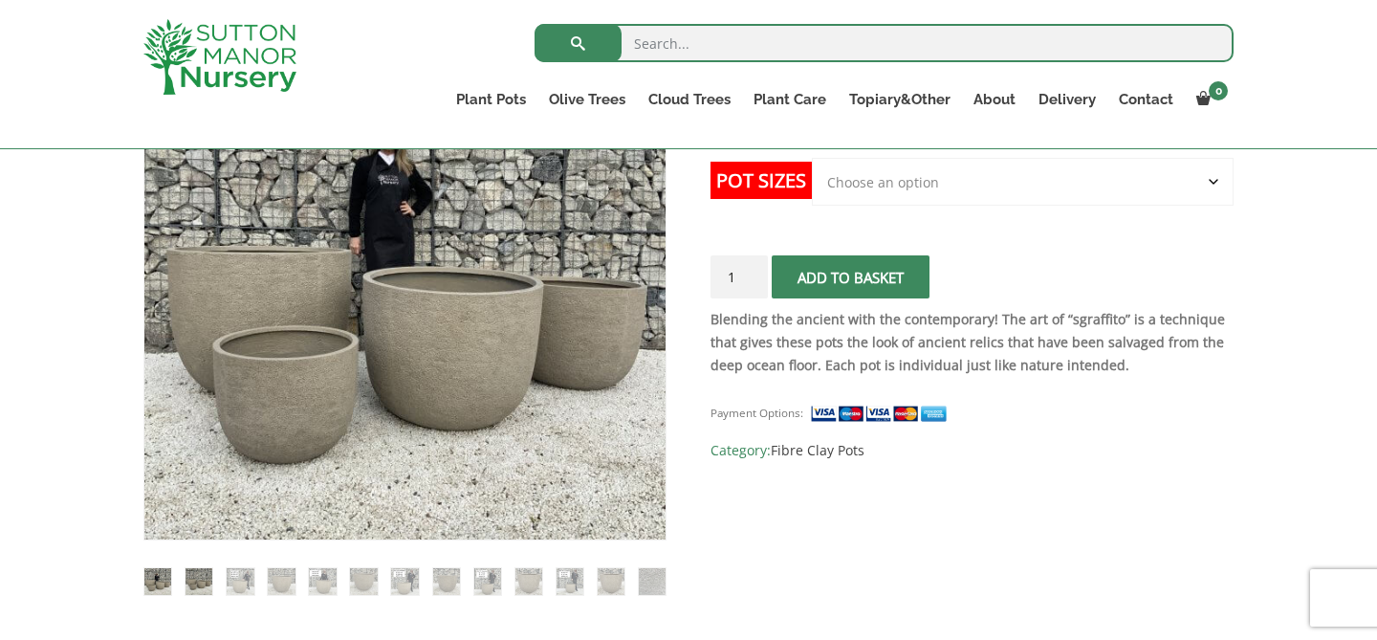
click at [198, 582] on img at bounding box center [198, 581] width 27 height 27
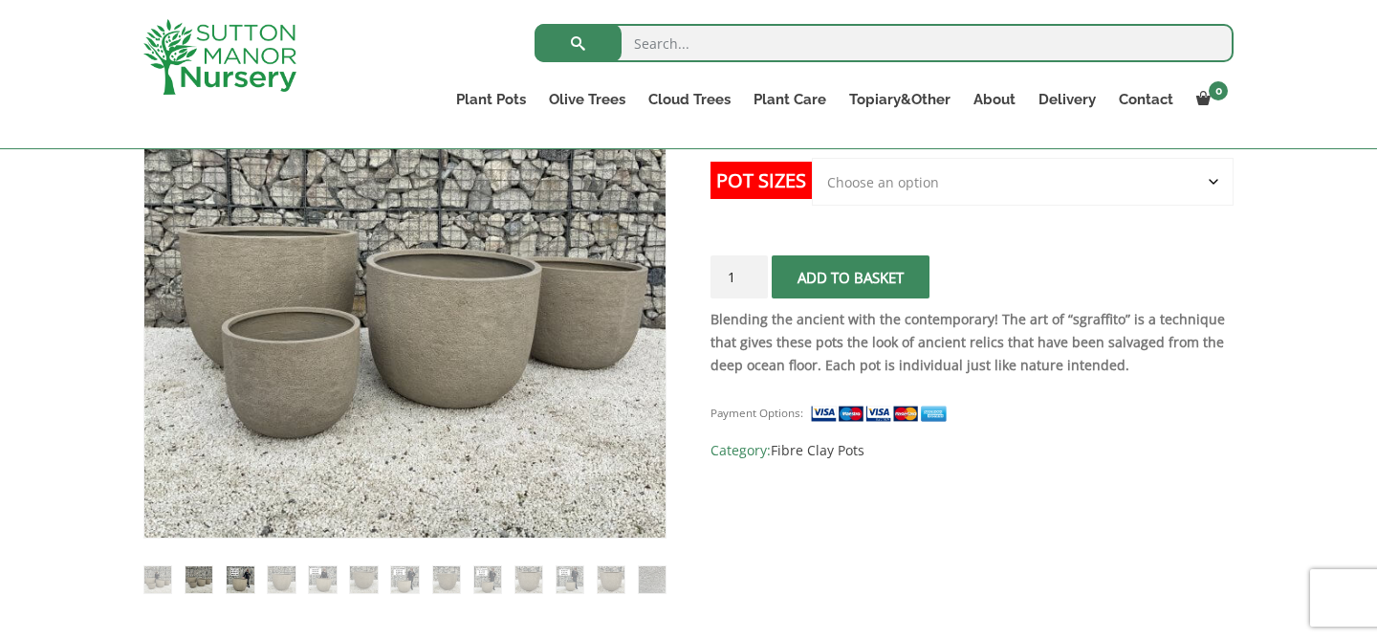
click at [250, 584] on img at bounding box center [240, 579] width 27 height 27
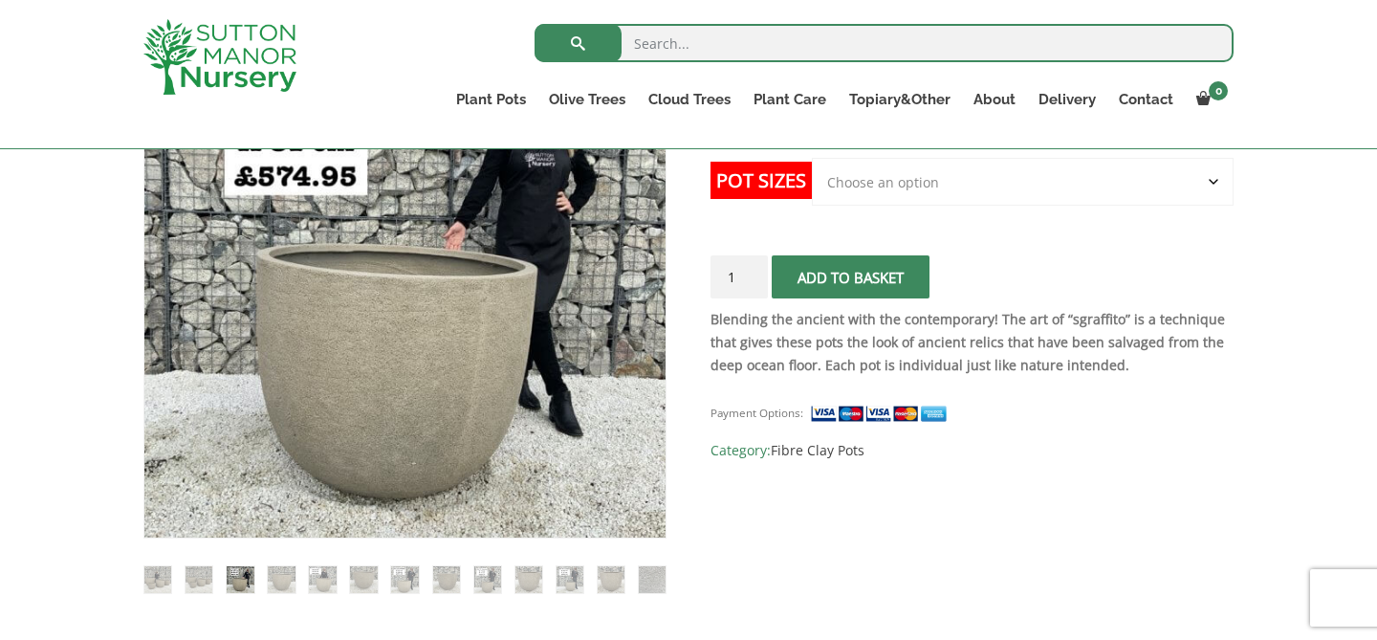
click at [300, 578] on ol at bounding box center [404, 565] width 523 height 55
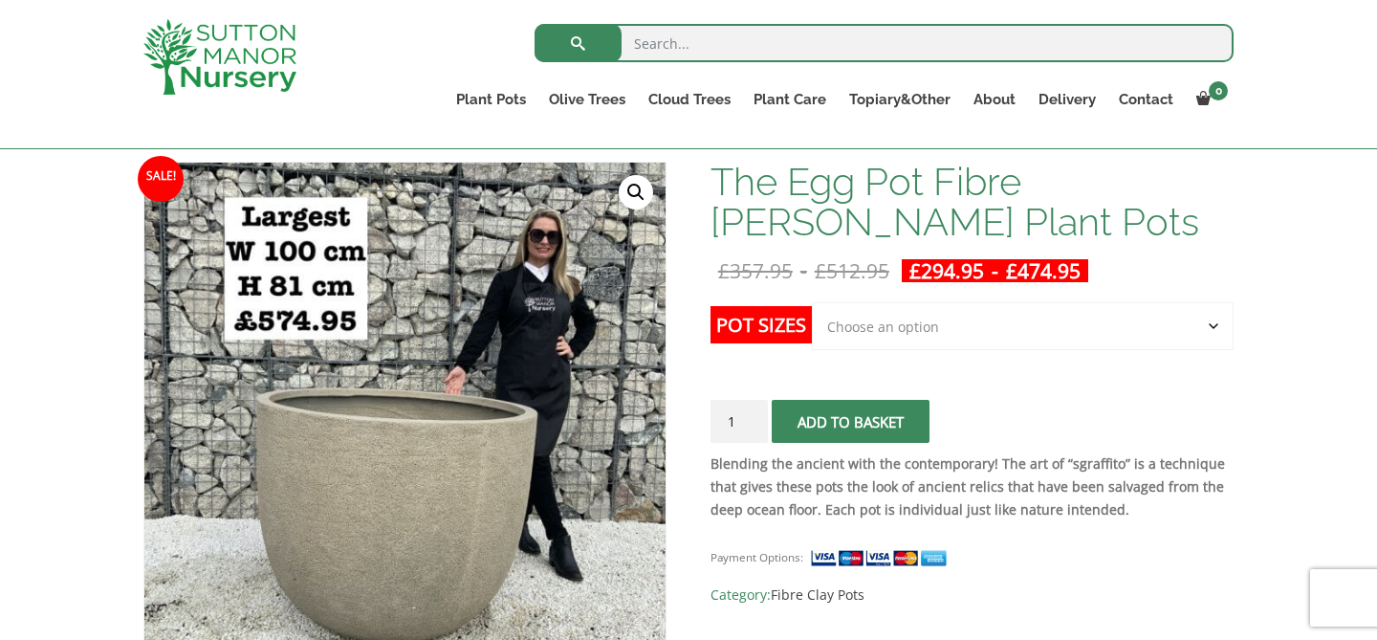
scroll to position [279, 0]
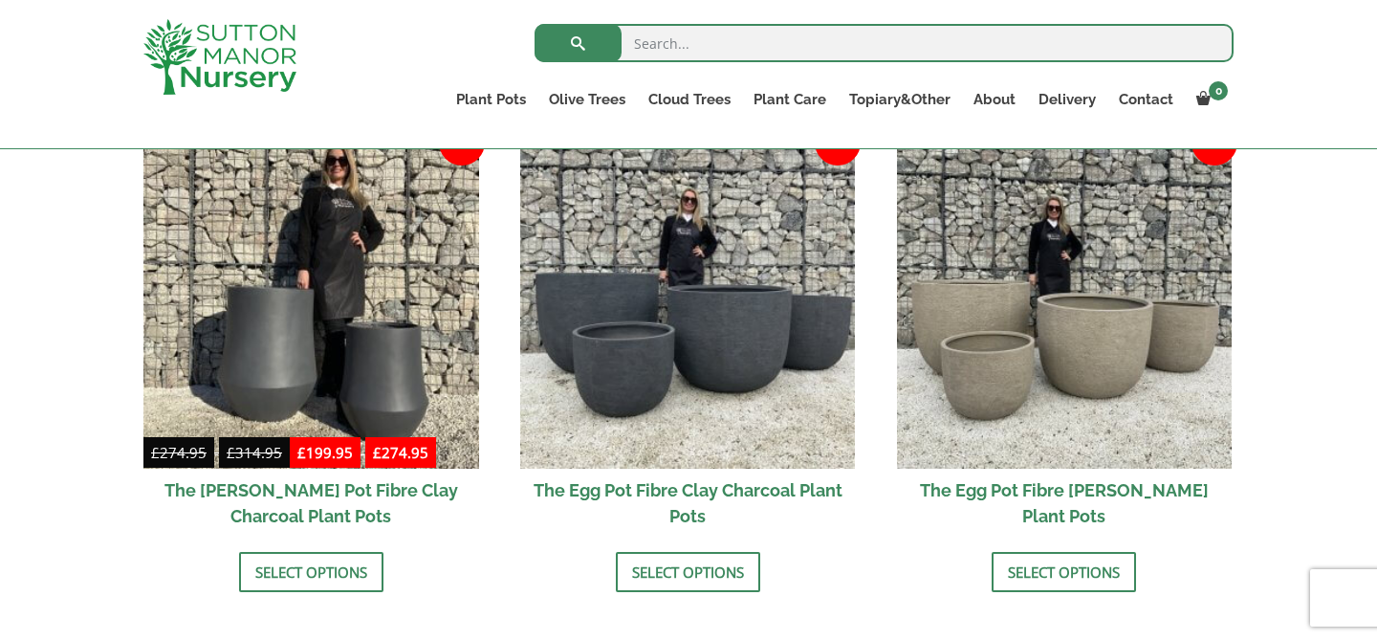
scroll to position [634, 0]
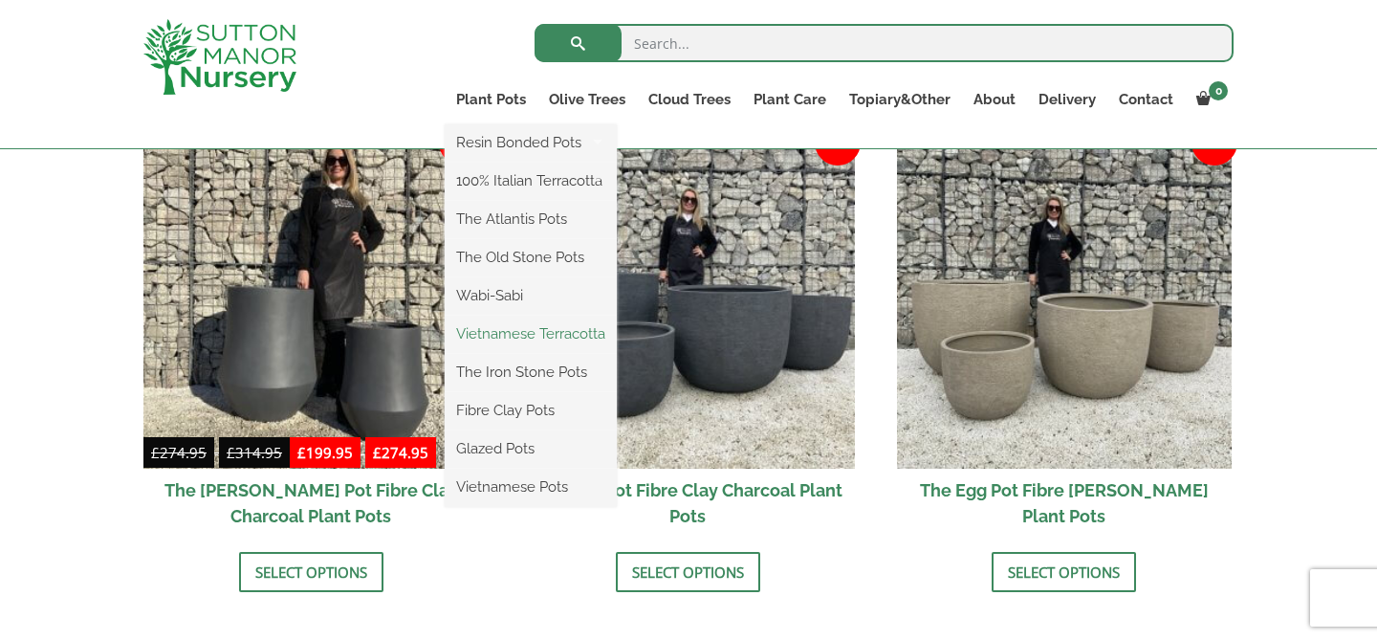
click at [528, 340] on link "Vietnamese Terracotta" at bounding box center [531, 333] width 172 height 29
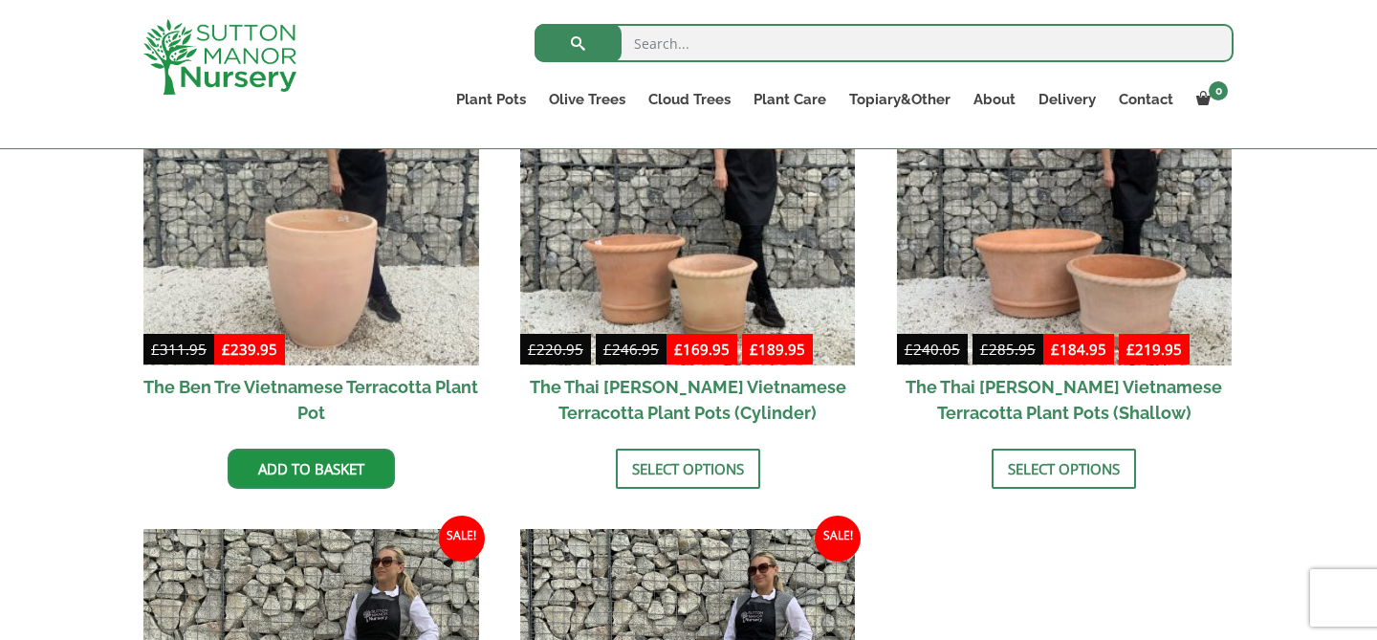
scroll to position [622, 0]
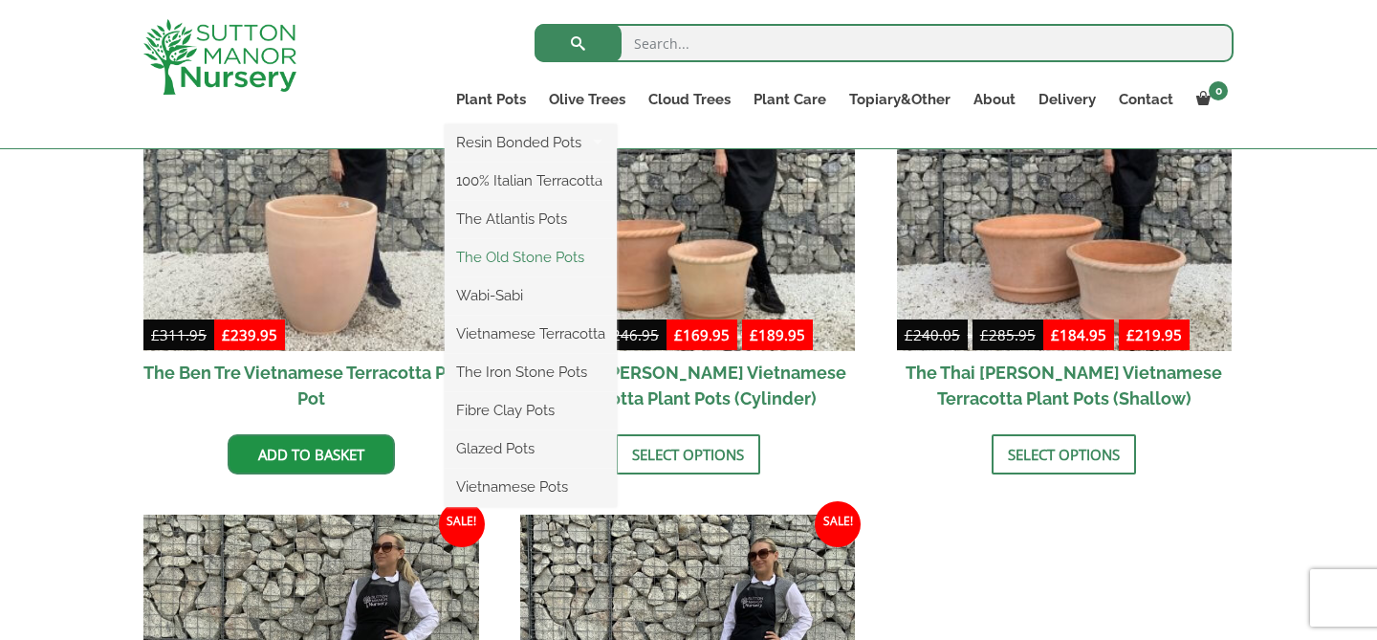
click at [500, 257] on link "The Old Stone Pots" at bounding box center [531, 257] width 172 height 29
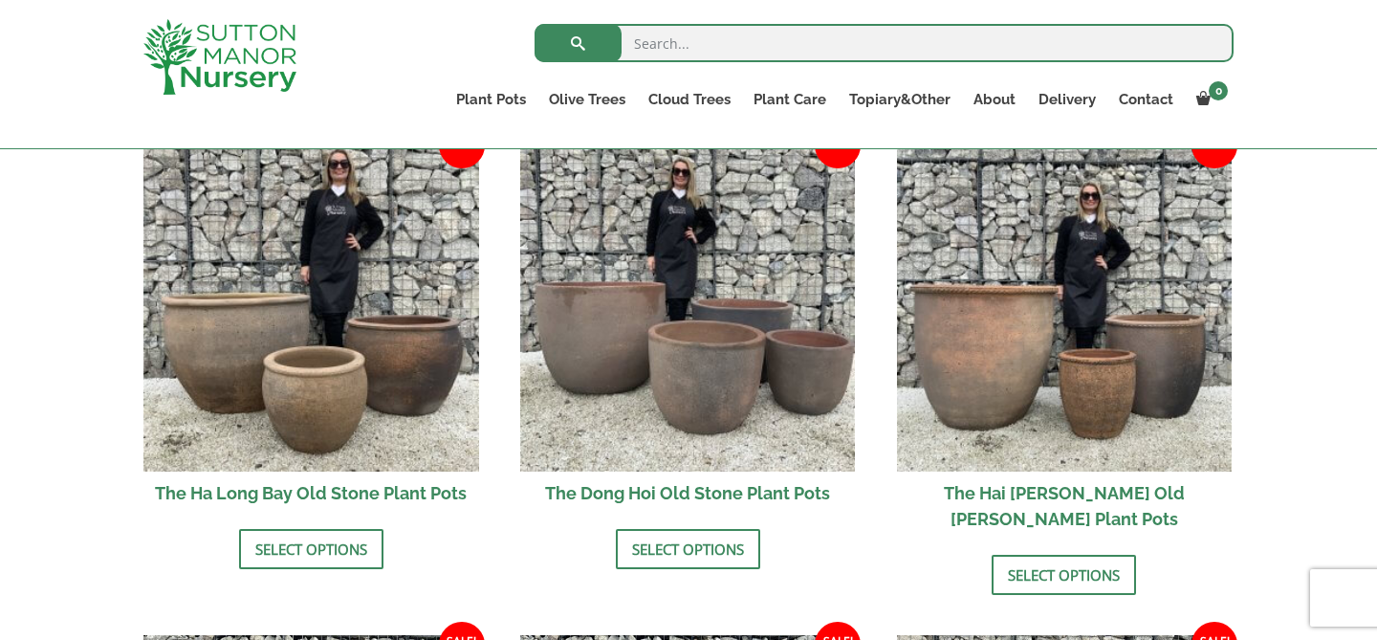
scroll to position [688, 0]
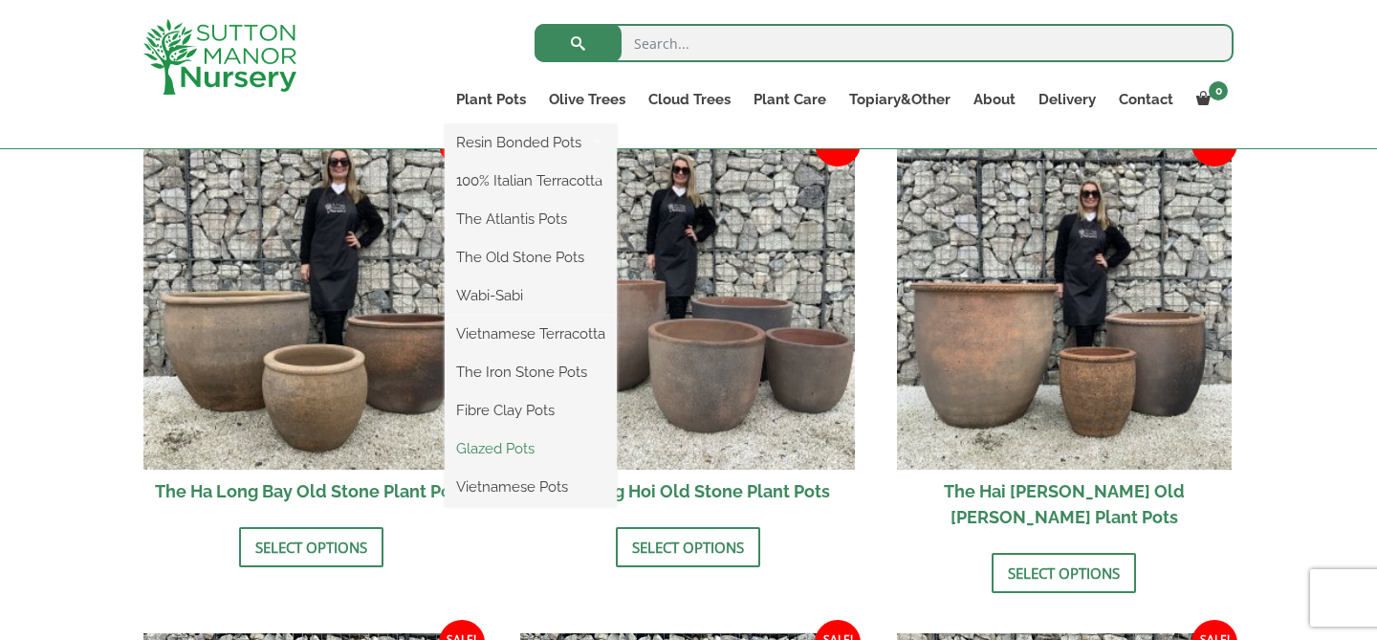
click at [520, 436] on link "Glazed Pots" at bounding box center [531, 448] width 172 height 29
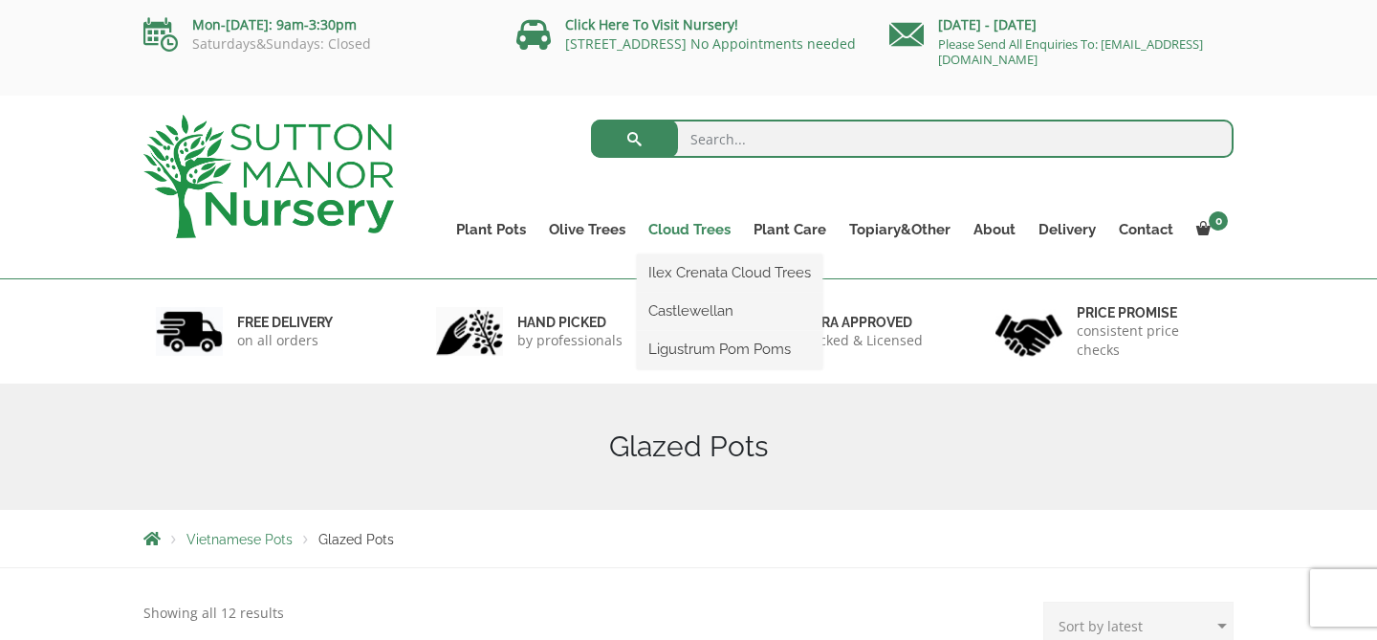
click at [674, 231] on link "Cloud Trees" at bounding box center [689, 229] width 105 height 27
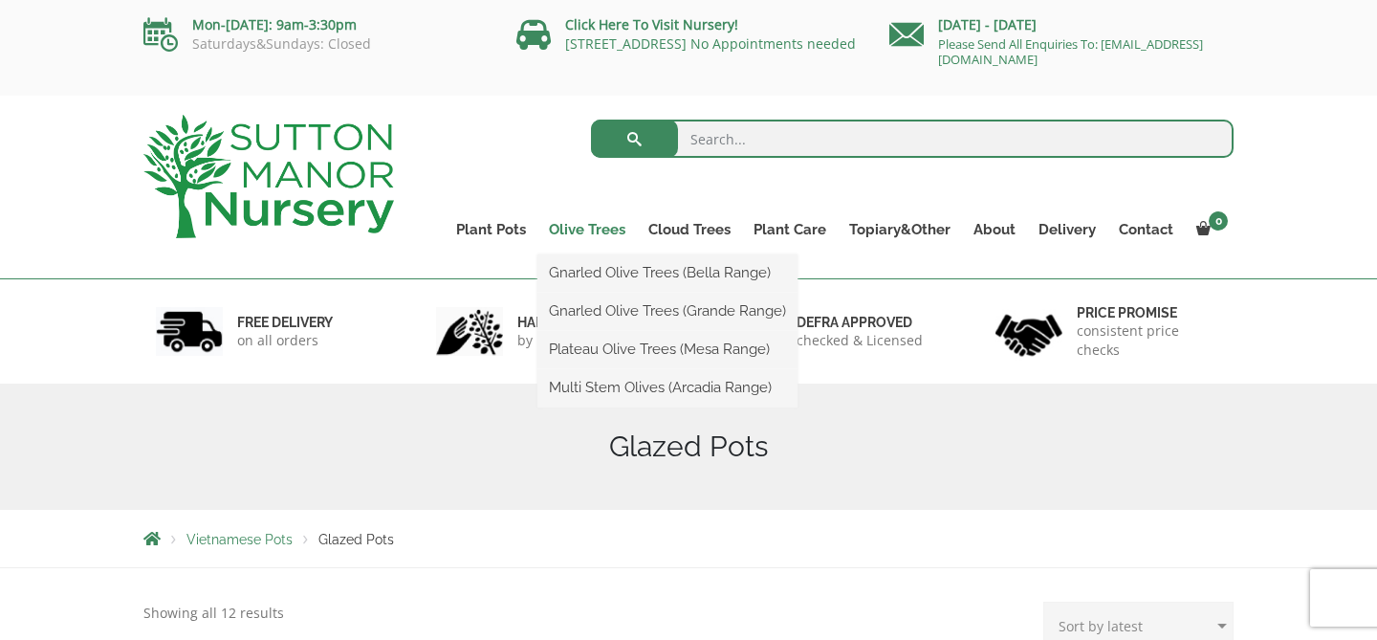
click at [578, 227] on link "Olive Trees" at bounding box center [586, 229] width 99 height 27
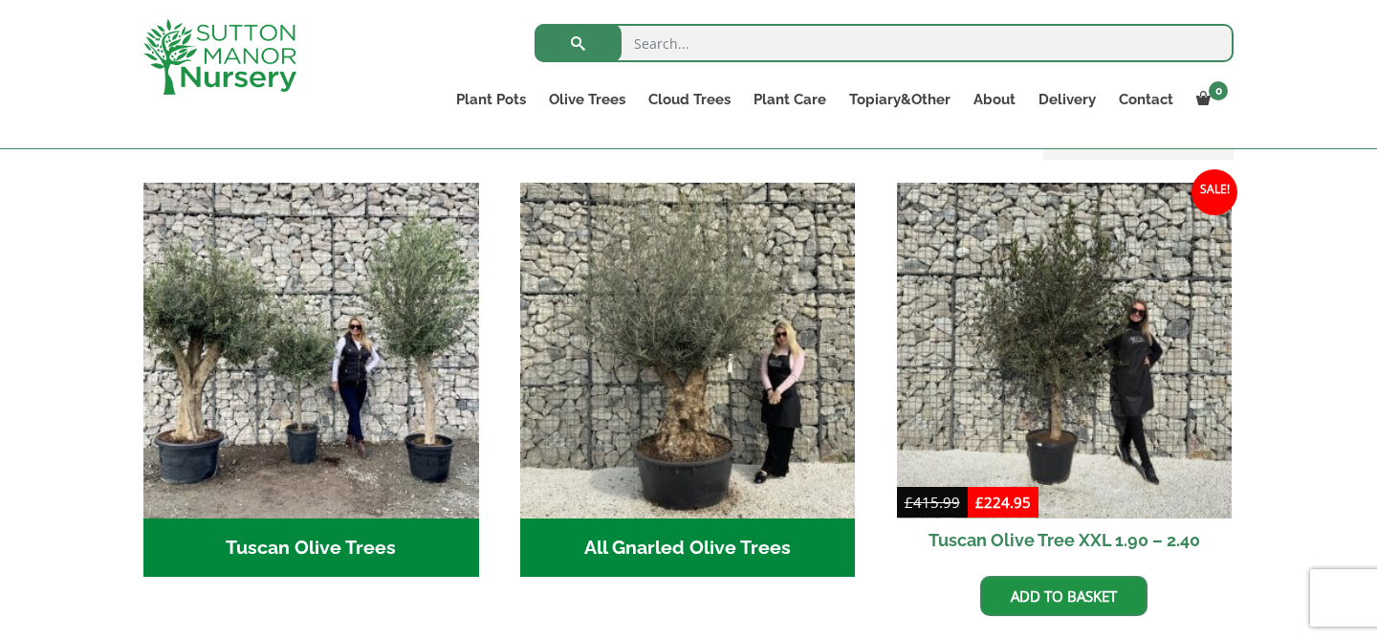
scroll to position [679, 0]
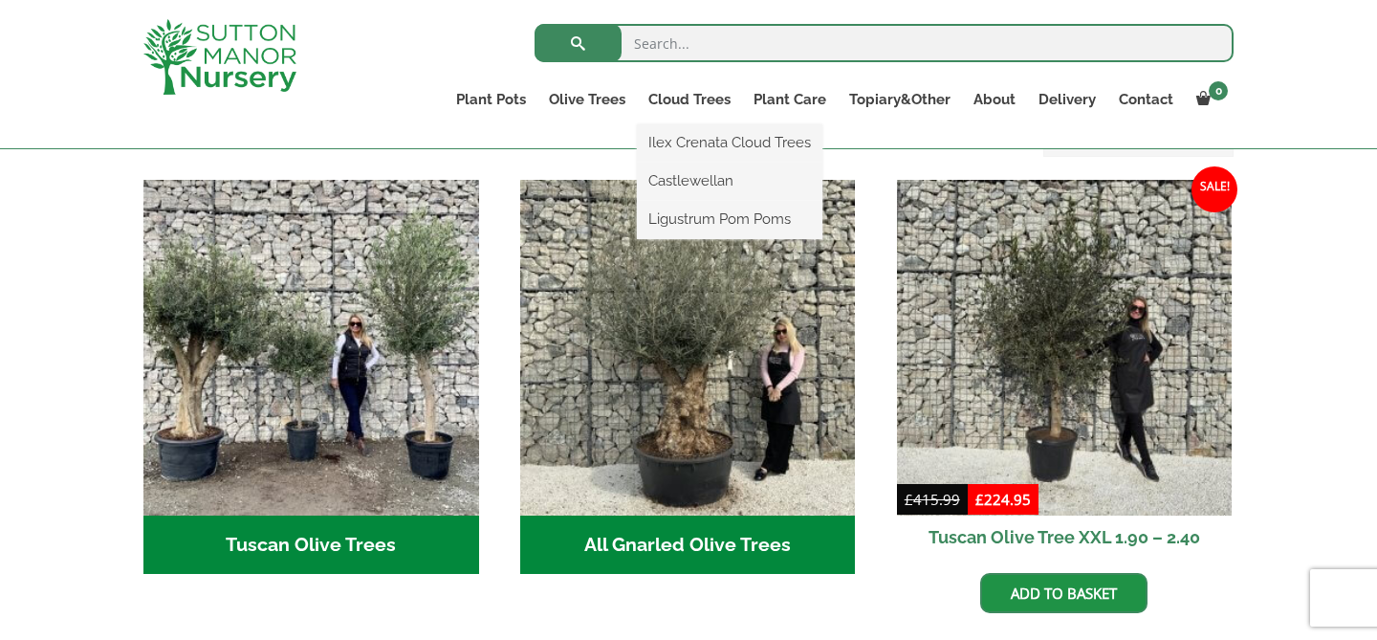
click at [694, 124] on ul "Ilex Crenata Cloud Trees Castlewellan Ligustrum Pom Poms" at bounding box center [729, 181] width 185 height 115
click at [699, 146] on link "Ilex Crenata Cloud Trees" at bounding box center [729, 142] width 185 height 29
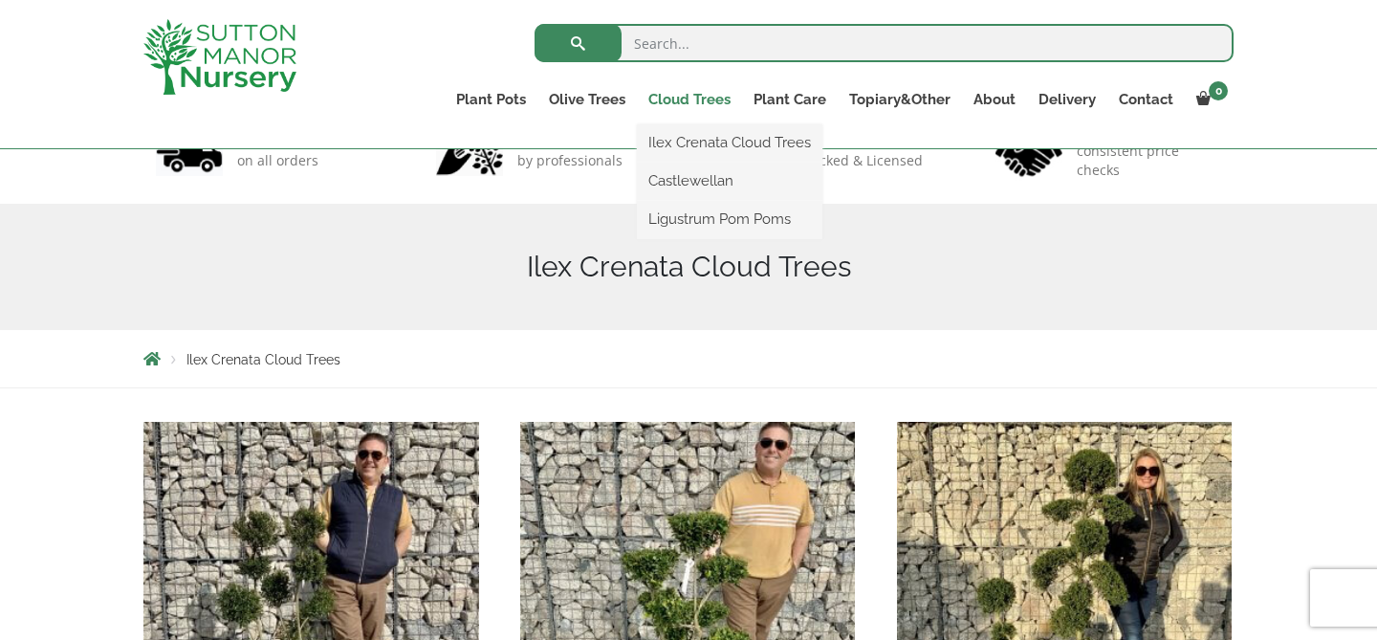
scroll to position [130, 0]
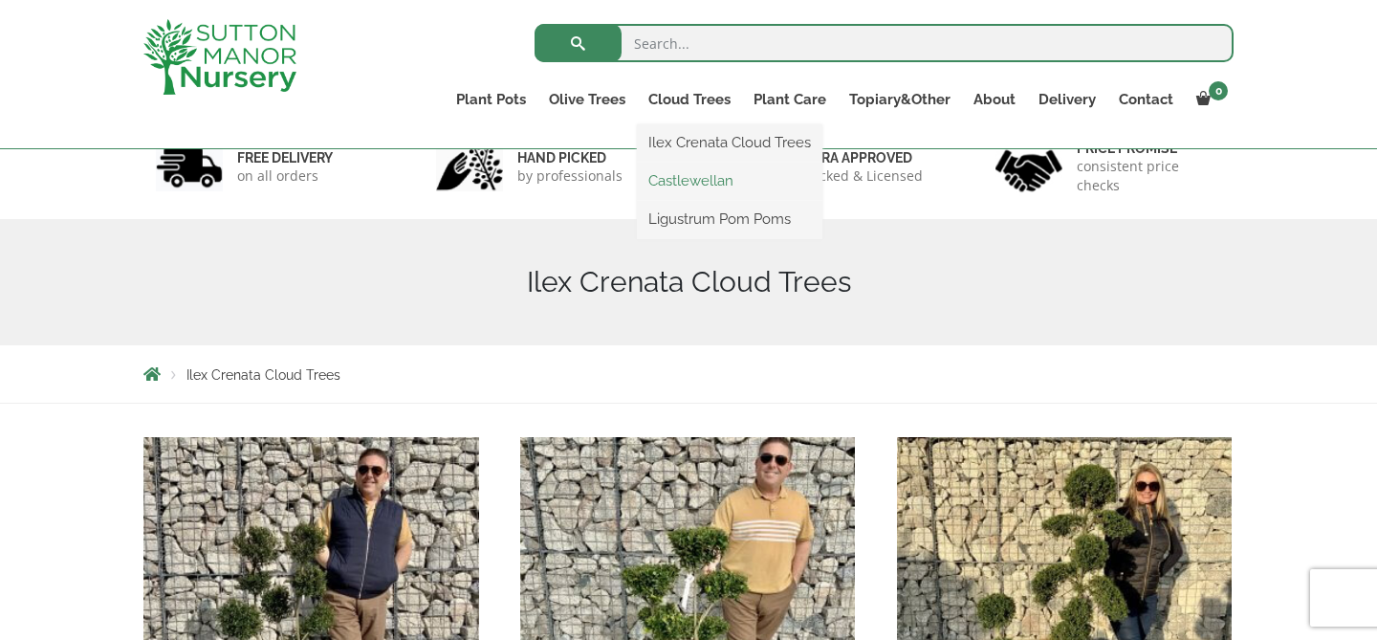
click at [685, 194] on link "Castlewellan" at bounding box center [729, 180] width 185 height 29
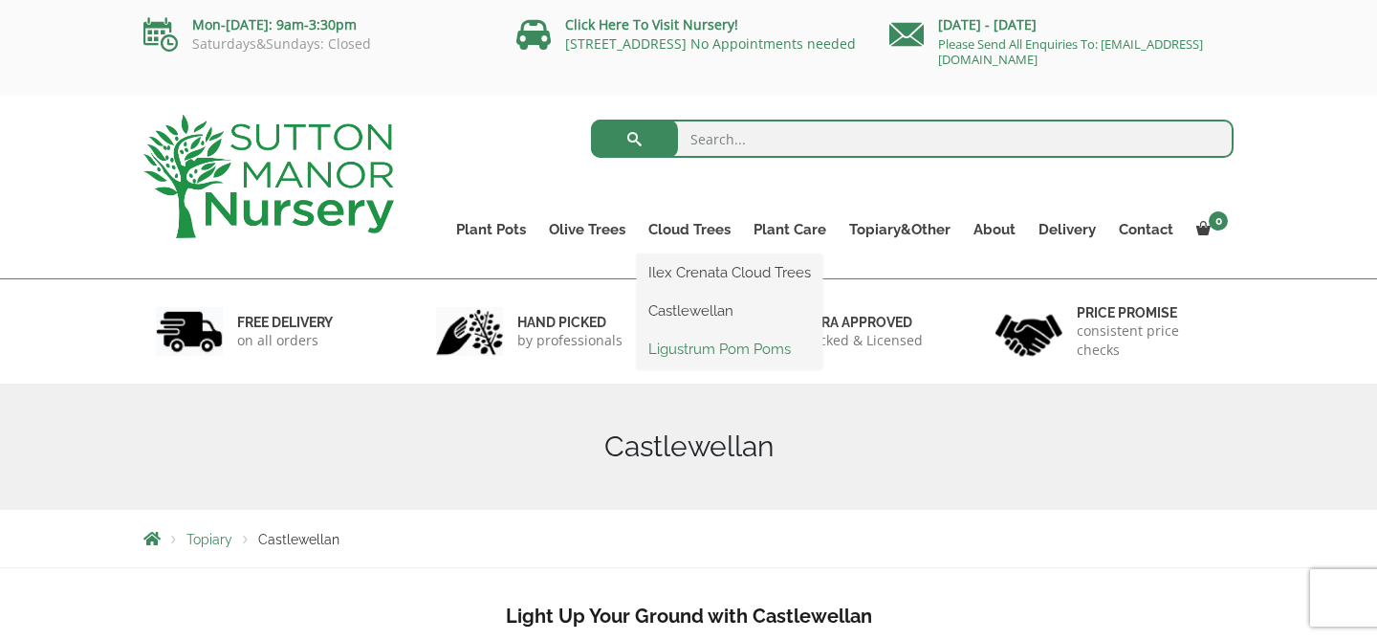
click at [708, 354] on link "Ligustrum Pom Poms" at bounding box center [729, 349] width 185 height 29
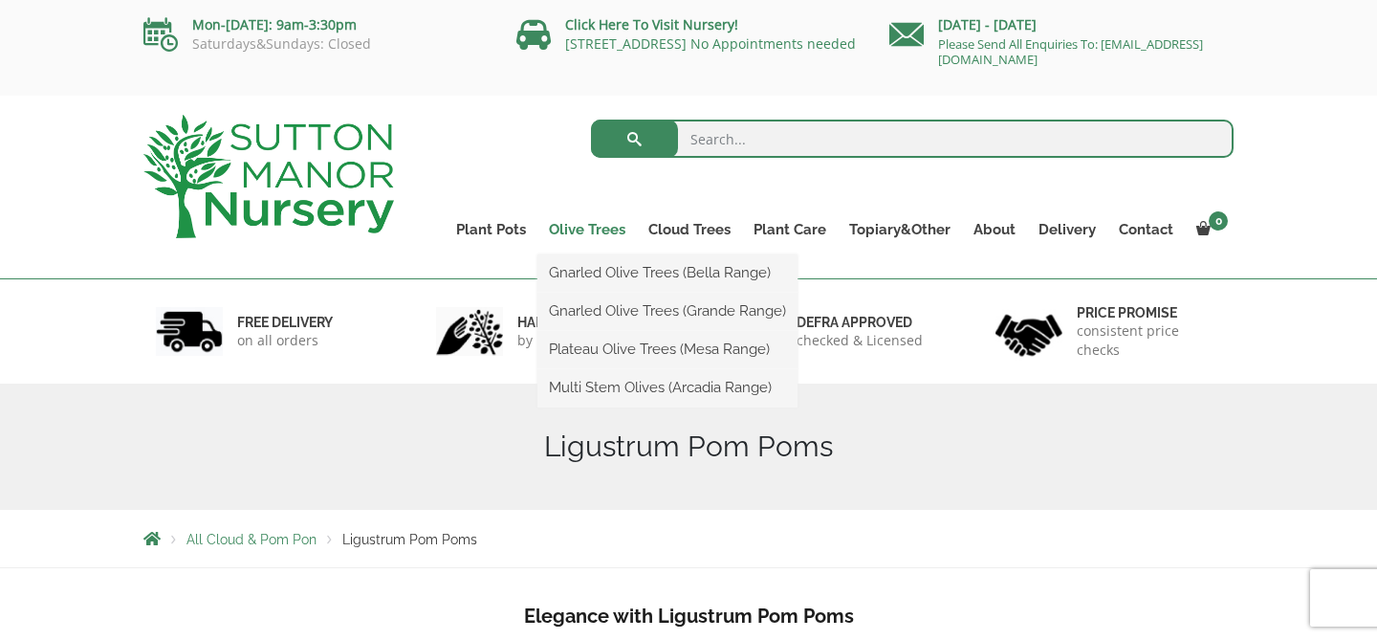
click at [589, 228] on link "Olive Trees" at bounding box center [586, 229] width 99 height 27
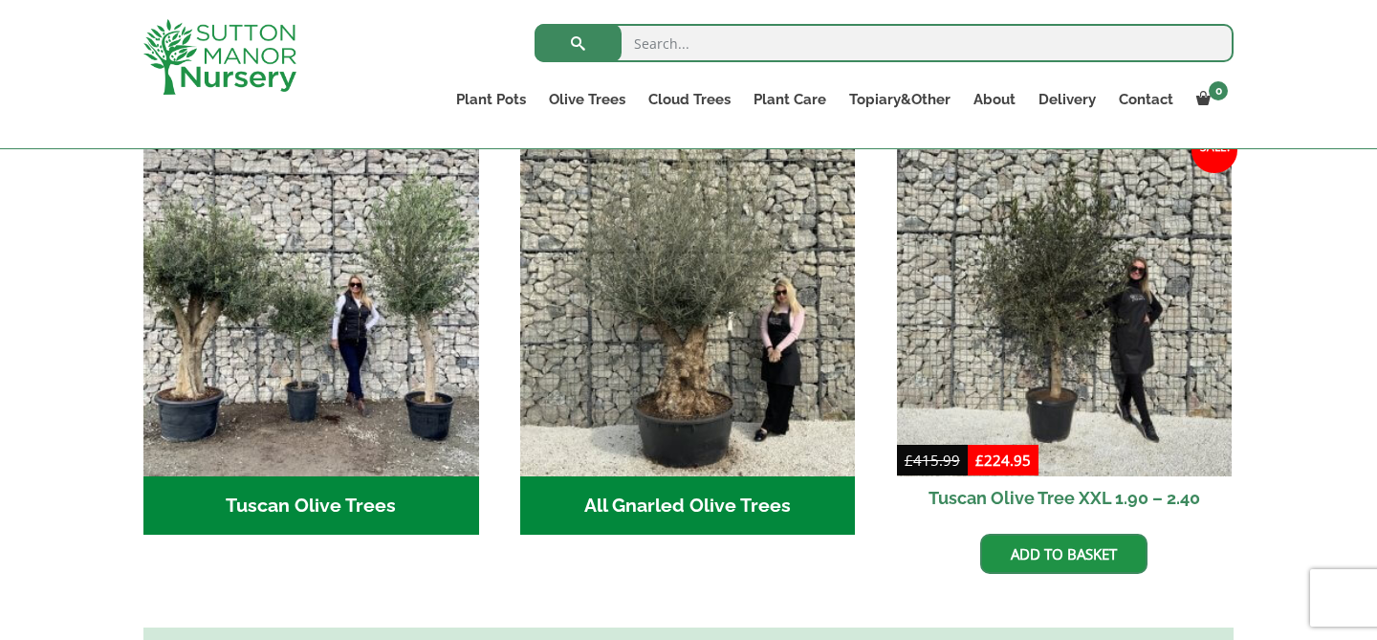
scroll to position [711, 0]
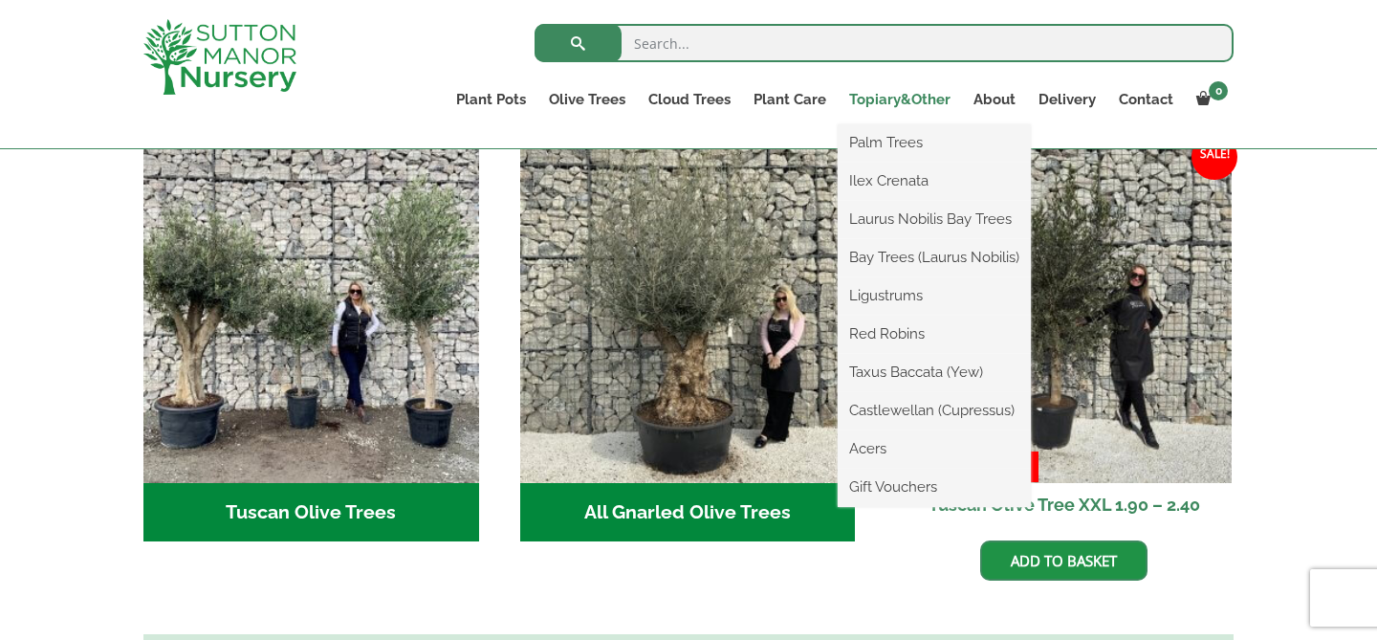
click at [860, 91] on link "Topiary&Other" at bounding box center [899, 99] width 124 height 27
click at [904, 297] on link "Ligustrums" at bounding box center [933, 295] width 193 height 29
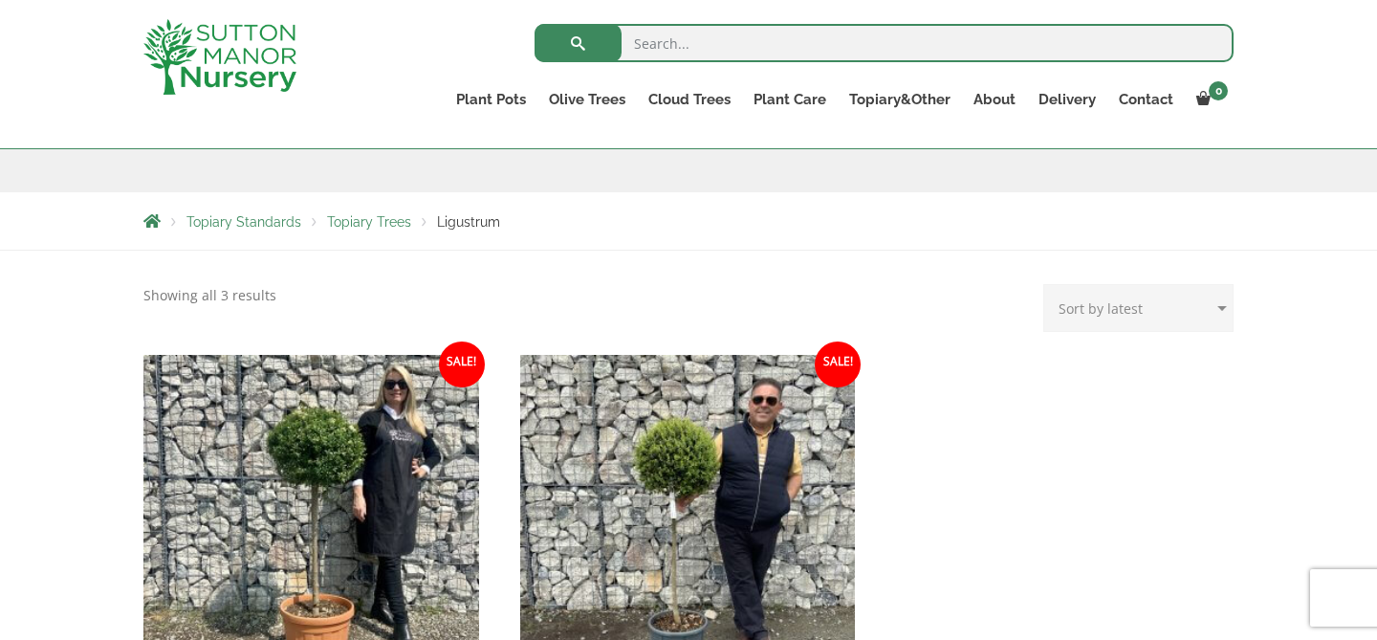
scroll to position [131, 0]
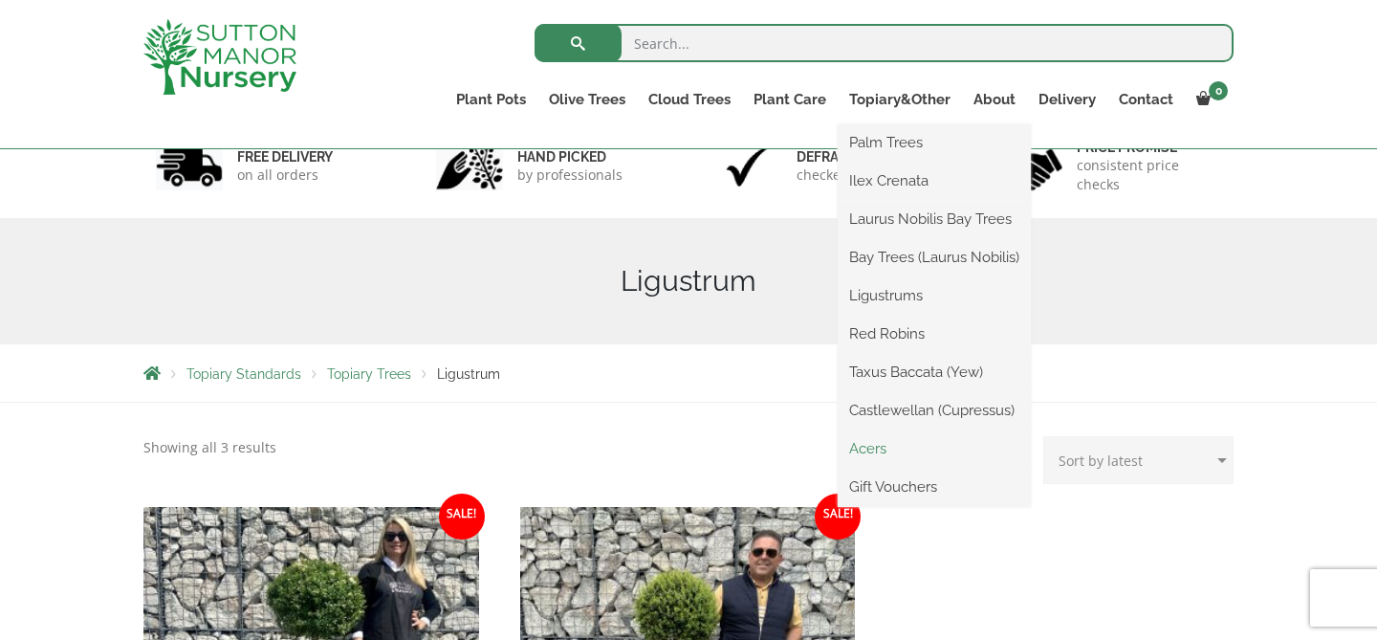
click at [879, 456] on link "Acers" at bounding box center [933, 448] width 193 height 29
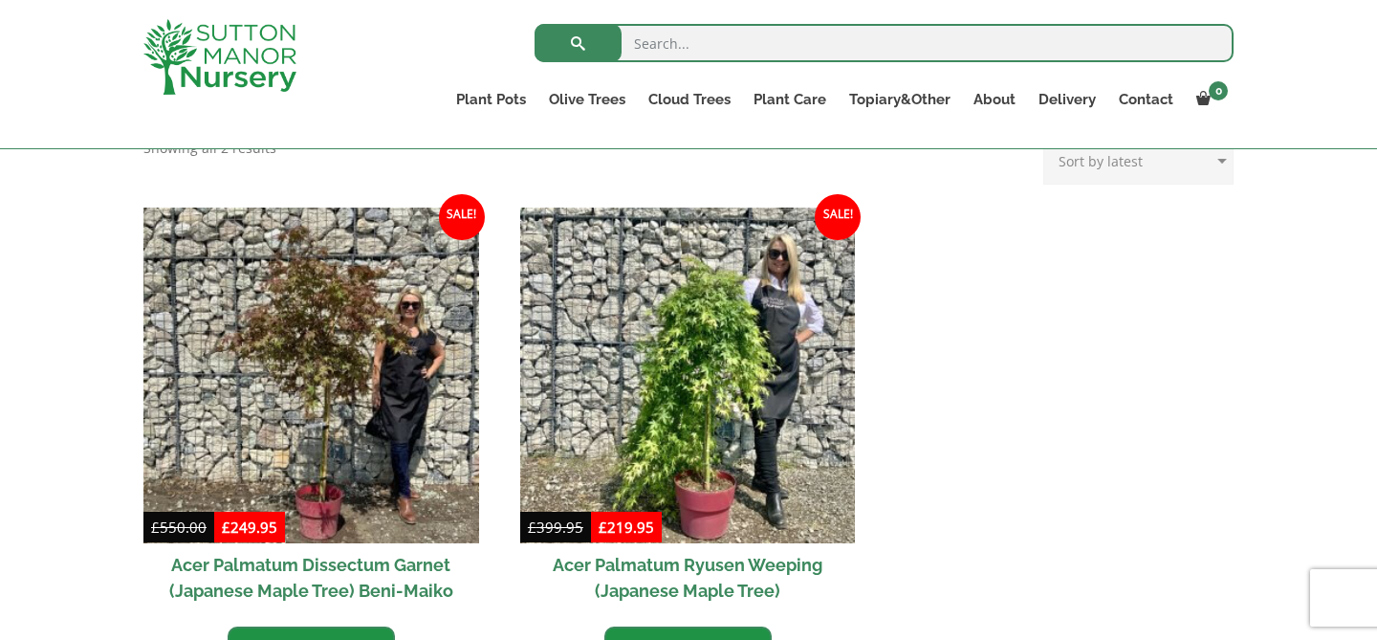
scroll to position [506, 0]
